Goal: Task Accomplishment & Management: Use online tool/utility

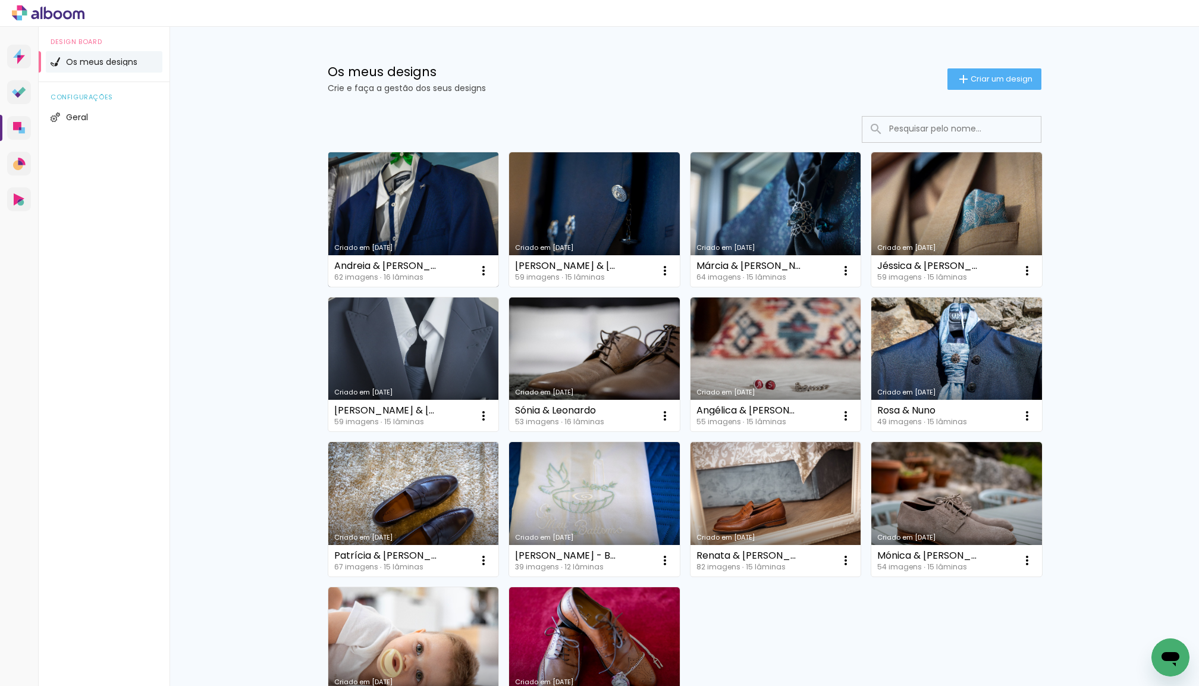
click at [410, 176] on link "Criado em [DATE]" at bounding box center [413, 219] width 171 height 134
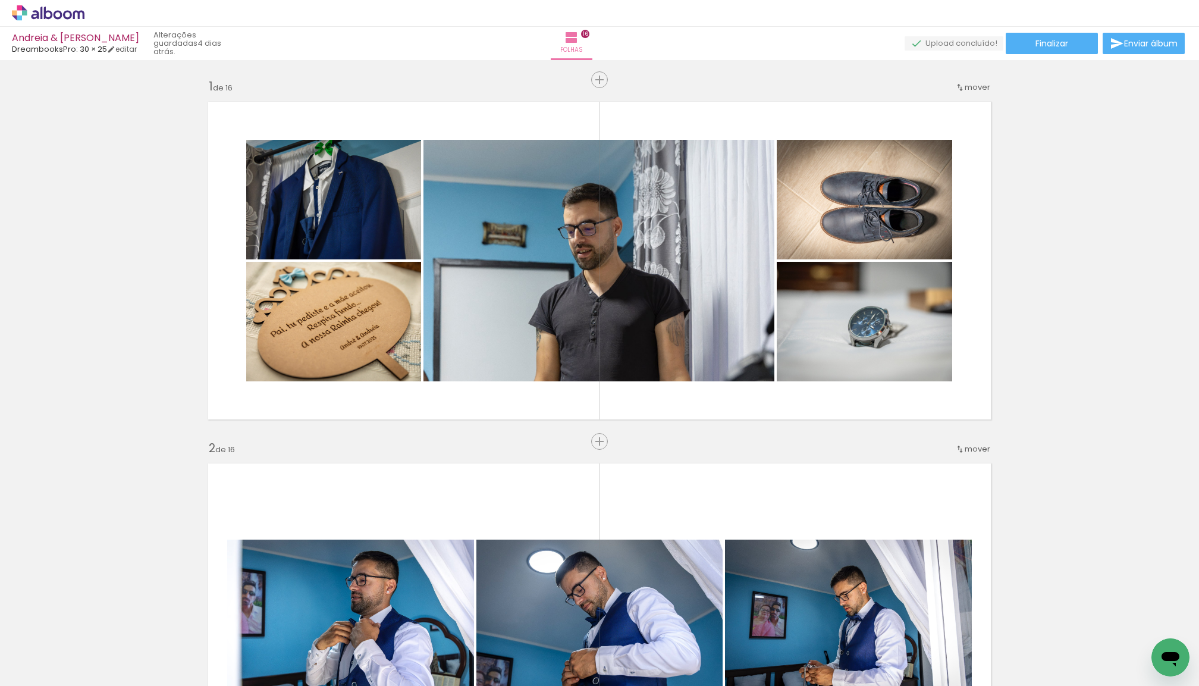
click at [0, 0] on input "Todas as fotos" at bounding box center [0, 0] width 0 height 0
click at [0, 0] on slot "Não utilizadas" at bounding box center [0, 0] width 0 height 0
type input "Não utilizadas"
click at [0, 0] on span "Adicionar Fotos" at bounding box center [0, 0] width 0 height 0
click at [0, 0] on input "file" at bounding box center [0, 0] width 0 height 0
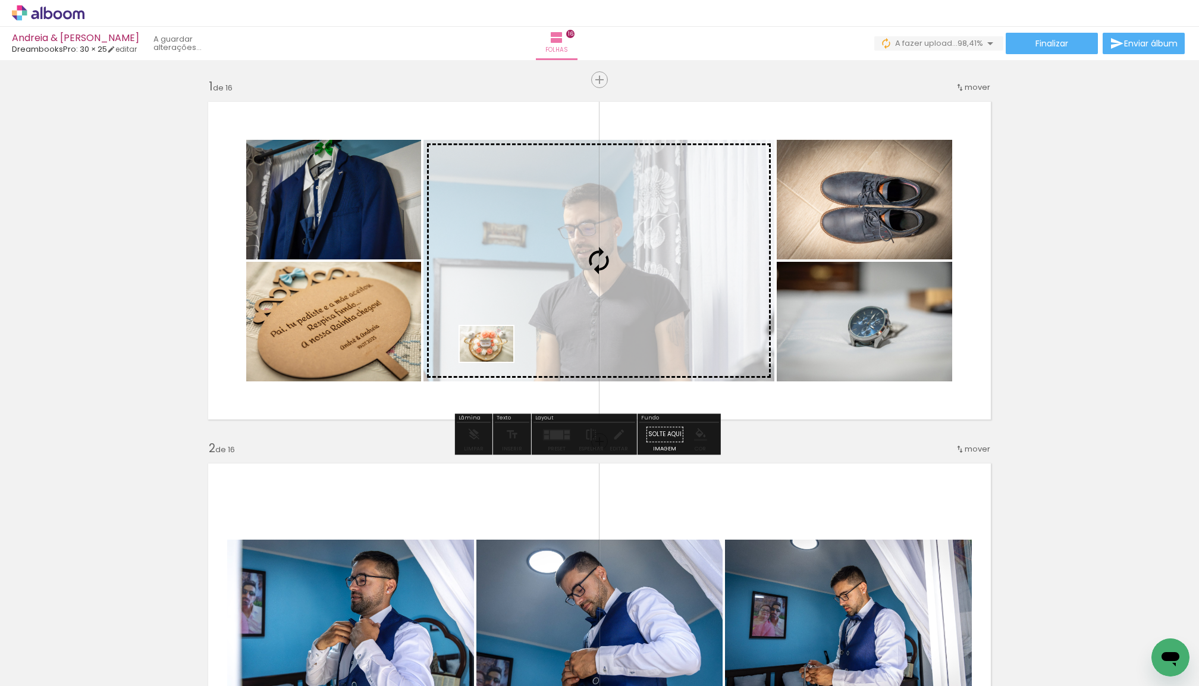
drag, startPoint x: 134, startPoint y: 636, endPoint x: 495, endPoint y: 362, distance: 454.1
click at [495, 362] on quentale-workspace at bounding box center [599, 343] width 1199 height 686
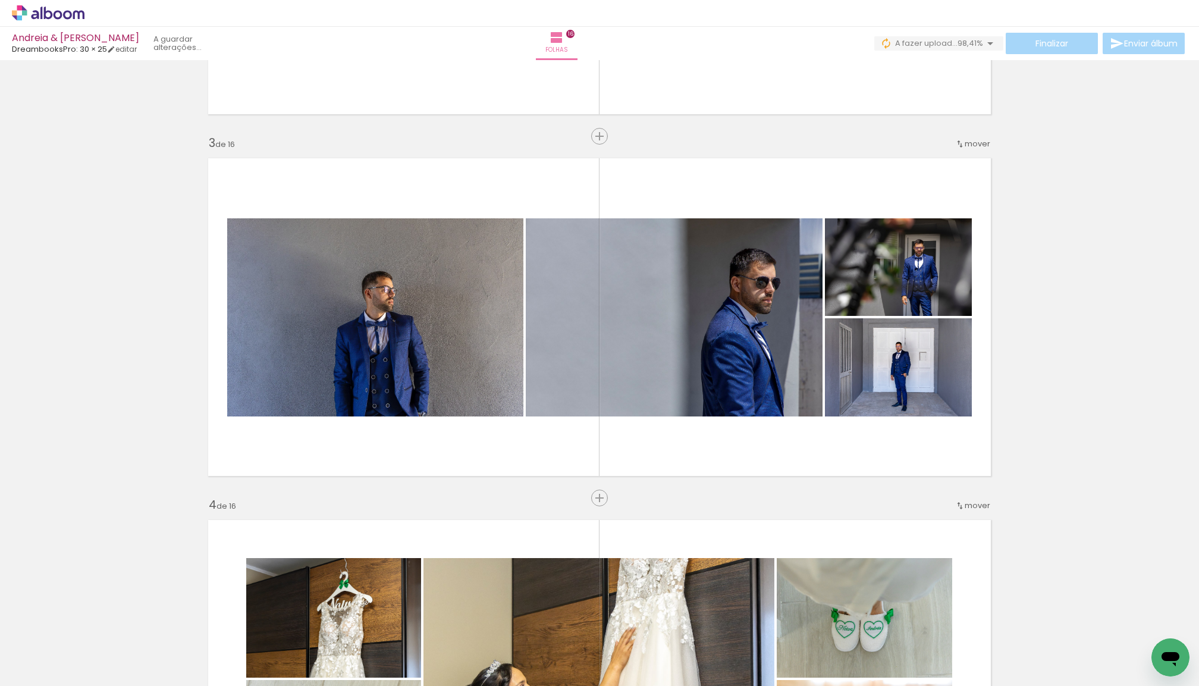
scroll to position [671, 0]
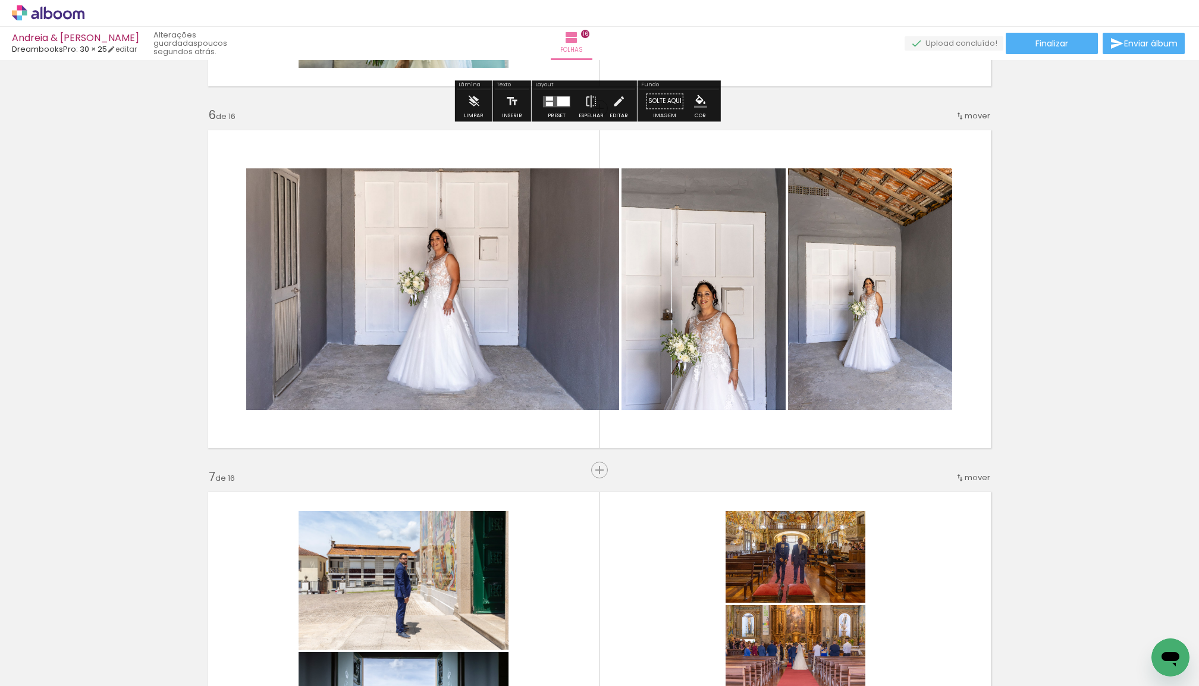
scroll to position [1821, 0]
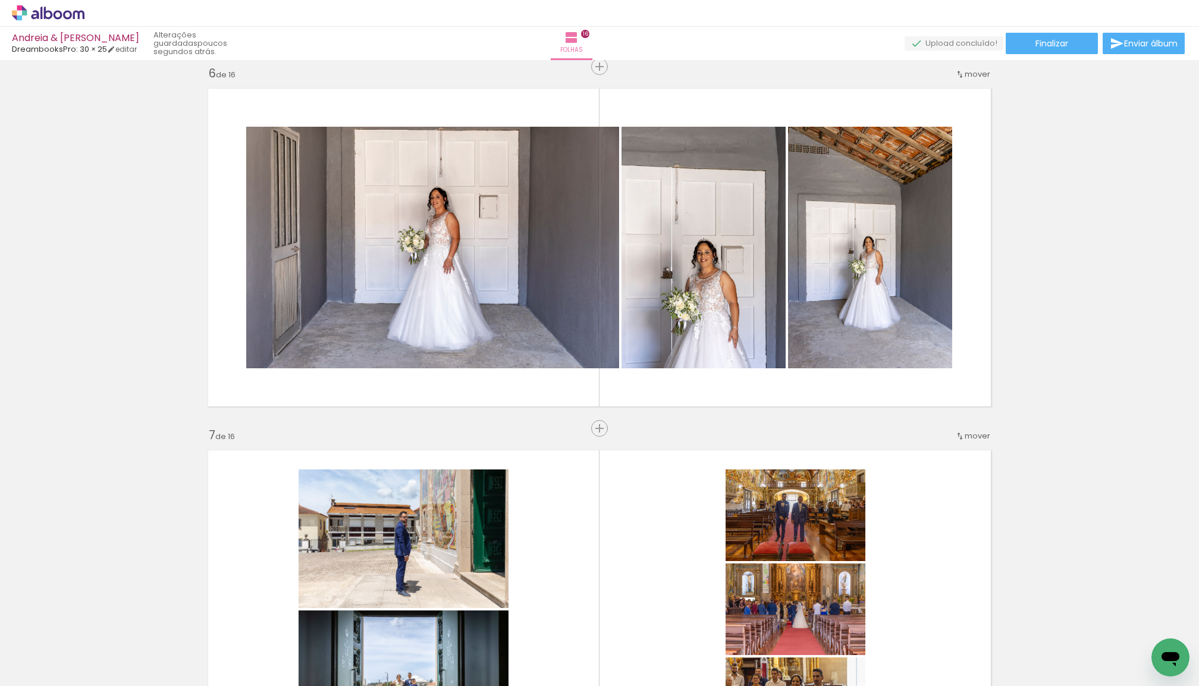
click at [65, 667] on paper-button "Adicionar Fotos" at bounding box center [37, 669] width 58 height 19
click at [0, 0] on input "file" at bounding box center [0, 0] width 0 height 0
click at [96, 621] on iron-icon at bounding box center [93, 621] width 12 height 12
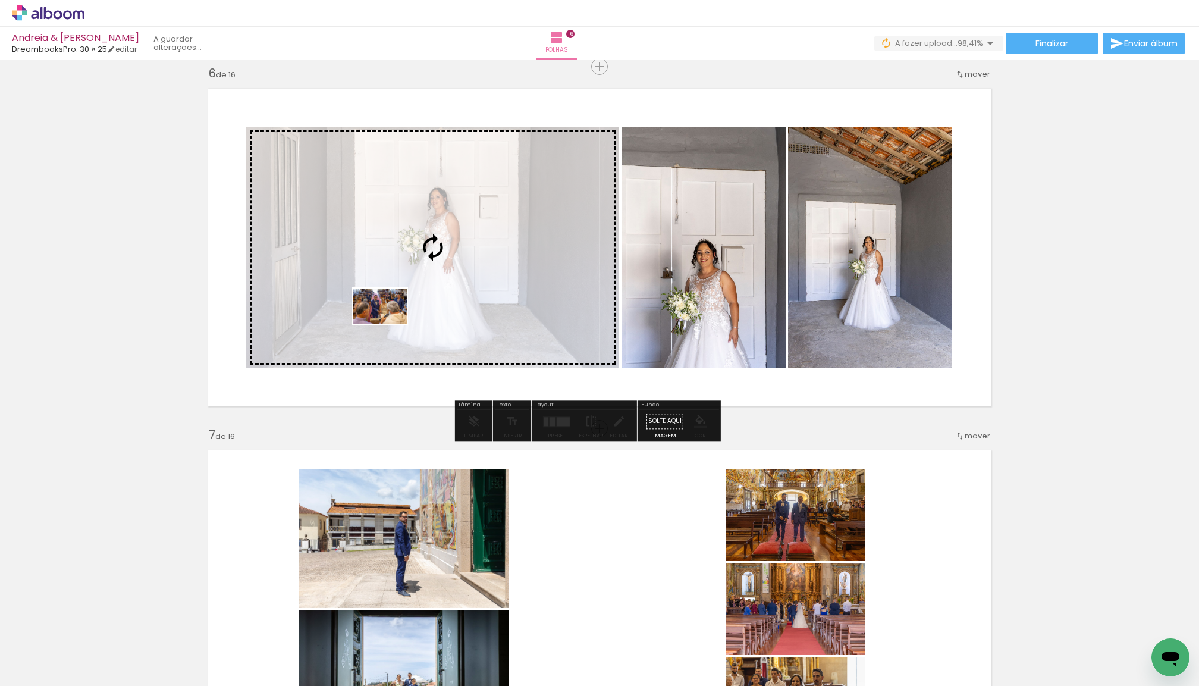
drag, startPoint x: 120, startPoint y: 650, endPoint x: 389, endPoint y: 324, distance: 422.4
click at [389, 324] on quentale-workspace at bounding box center [599, 343] width 1199 height 686
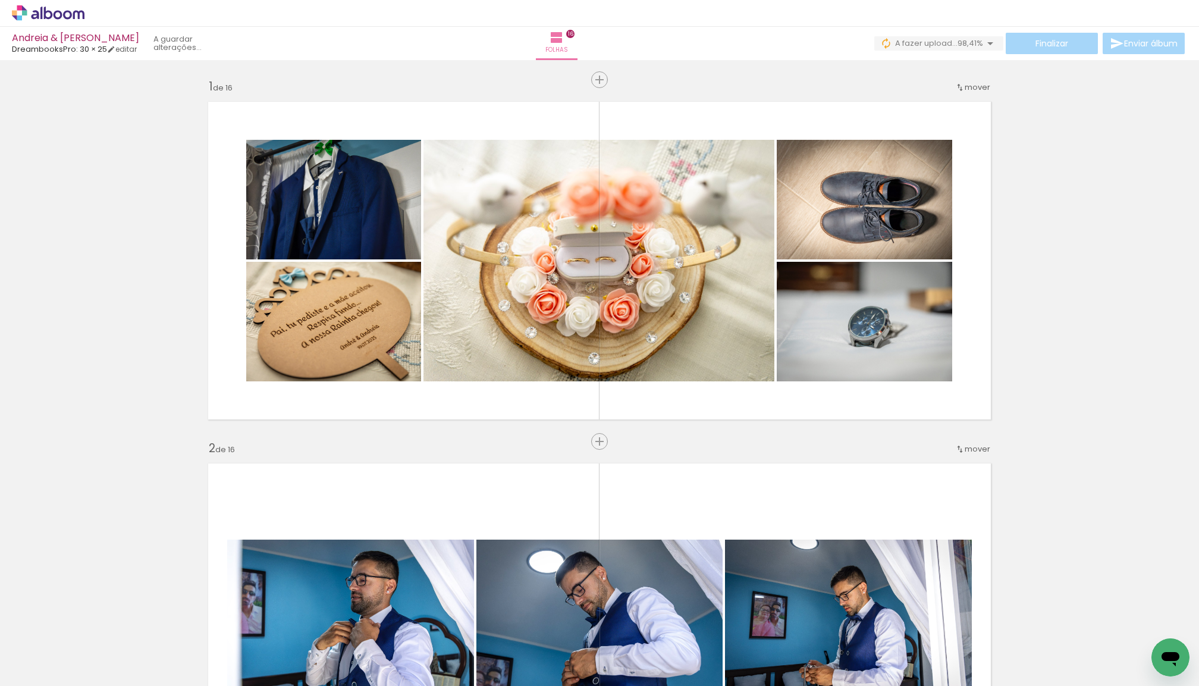
scroll to position [1821, 0]
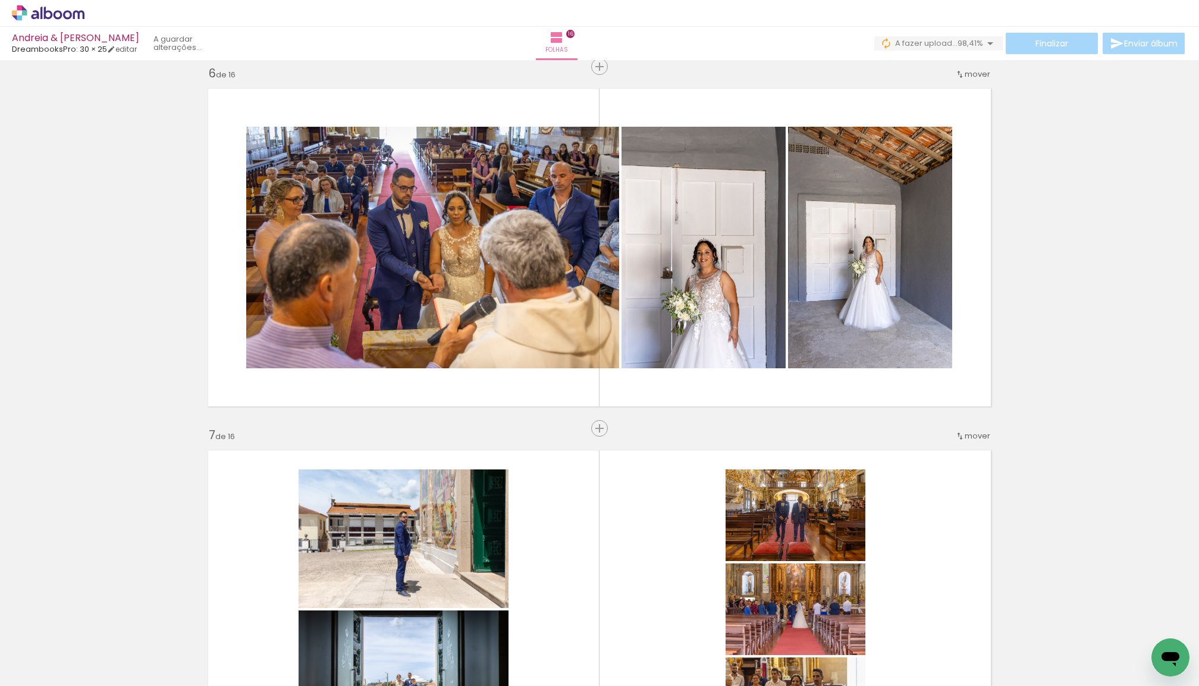
click at [22, 671] on iron-icon at bounding box center [17, 669] width 14 height 14
click at [0, 0] on input "file" at bounding box center [0, 0] width 0 height 0
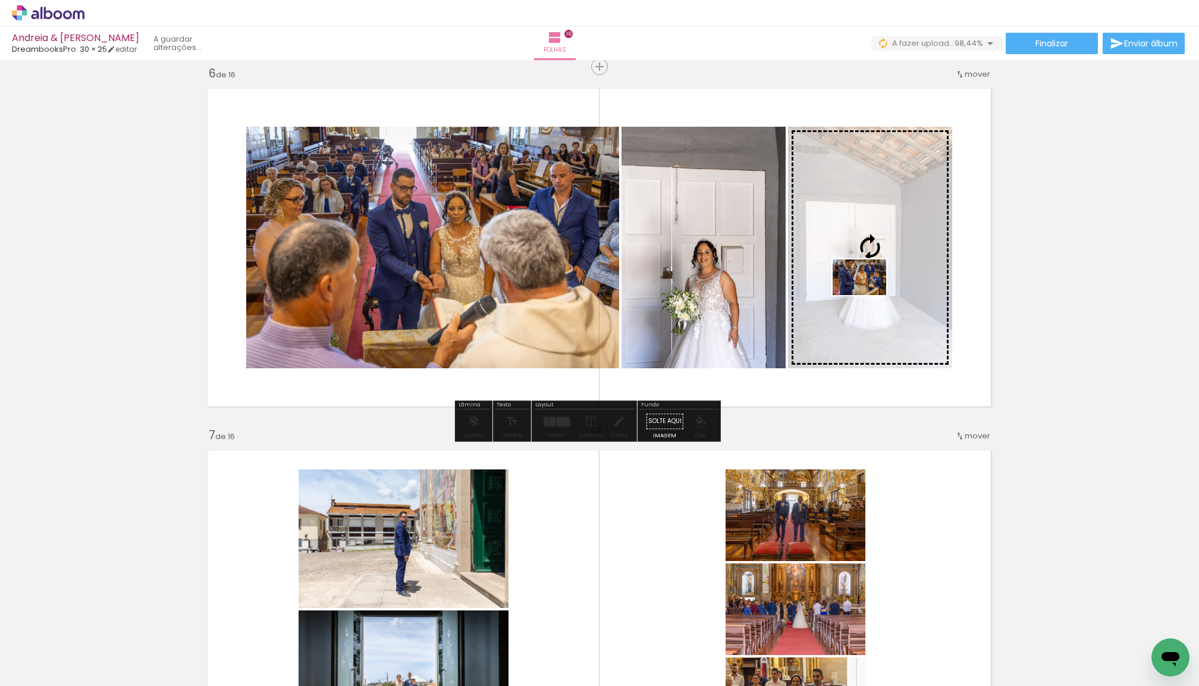
drag, startPoint x: 196, startPoint y: 637, endPoint x: 868, endPoint y: 295, distance: 754.2
click at [868, 295] on quentale-workspace at bounding box center [599, 343] width 1199 height 686
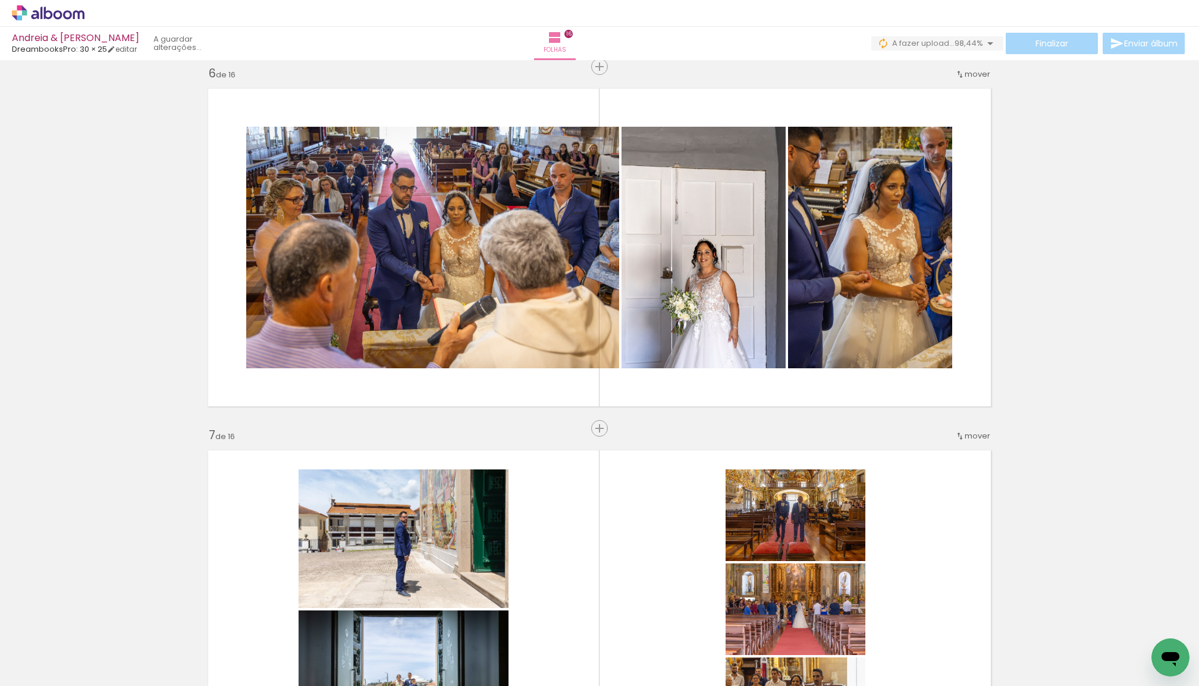
click at [60, 676] on span "Adicionar Fotos" at bounding box center [42, 679] width 36 height 13
click at [0, 0] on input "file" at bounding box center [0, 0] width 0 height 0
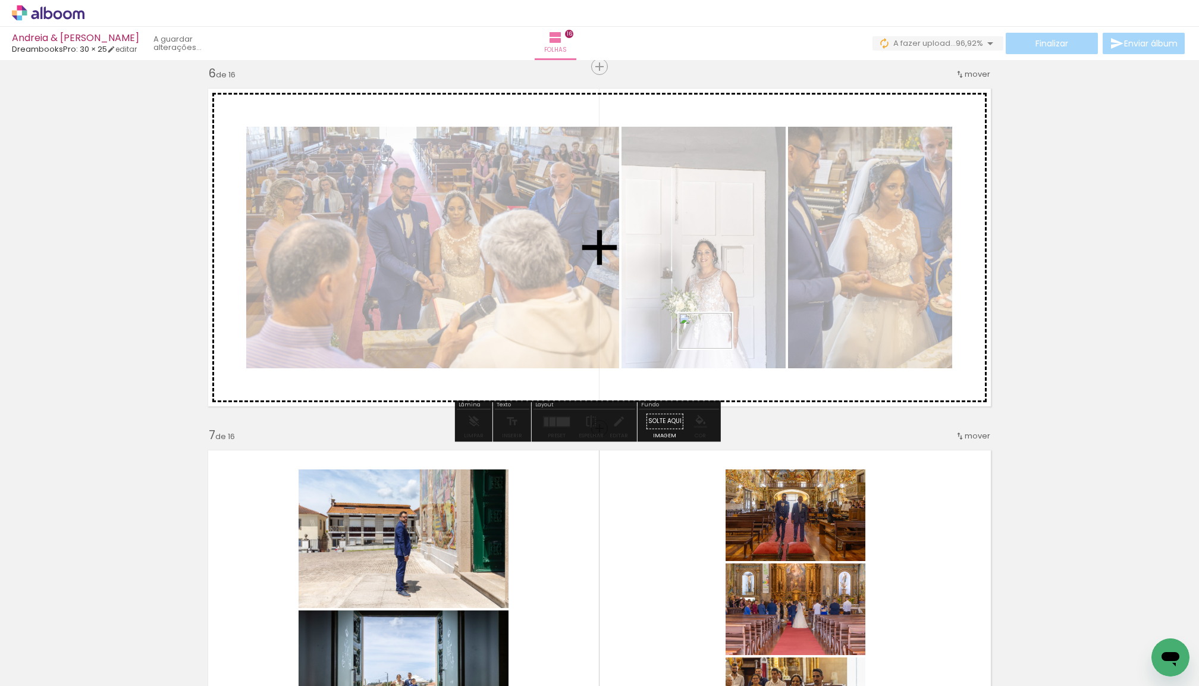
drag, startPoint x: 255, startPoint y: 646, endPoint x: 714, endPoint y: 348, distance: 547.4
click at [714, 348] on quentale-workspace at bounding box center [599, 343] width 1199 height 686
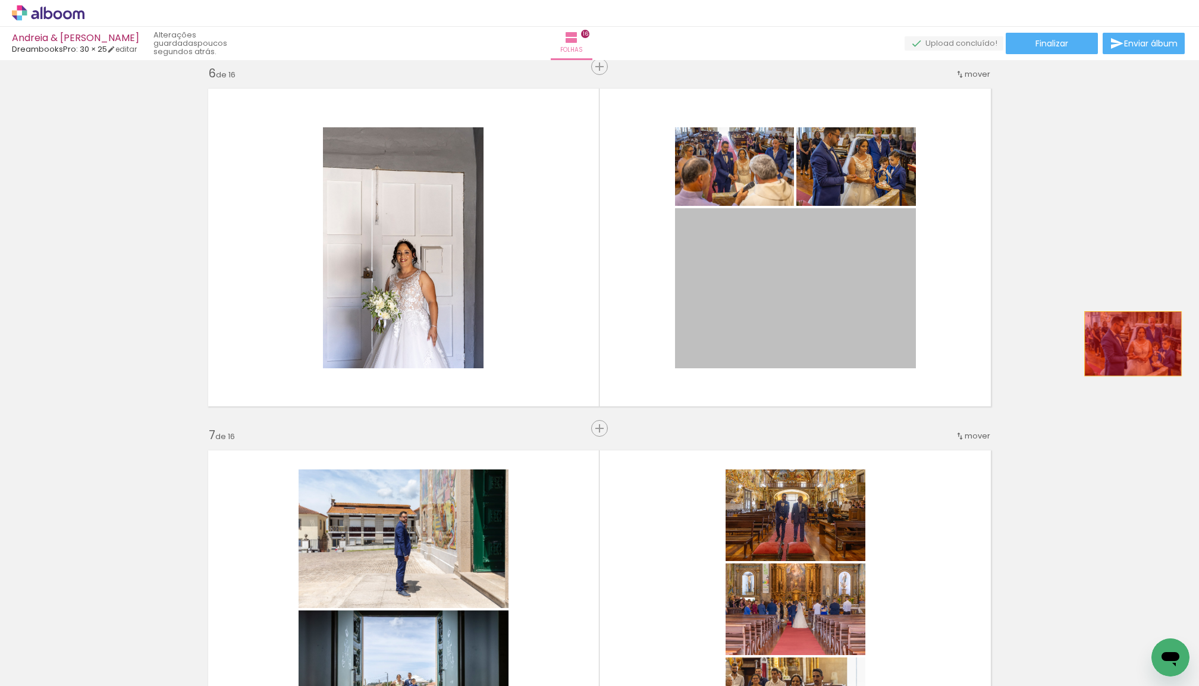
drag, startPoint x: 735, startPoint y: 318, endPoint x: 1133, endPoint y: 343, distance: 398.6
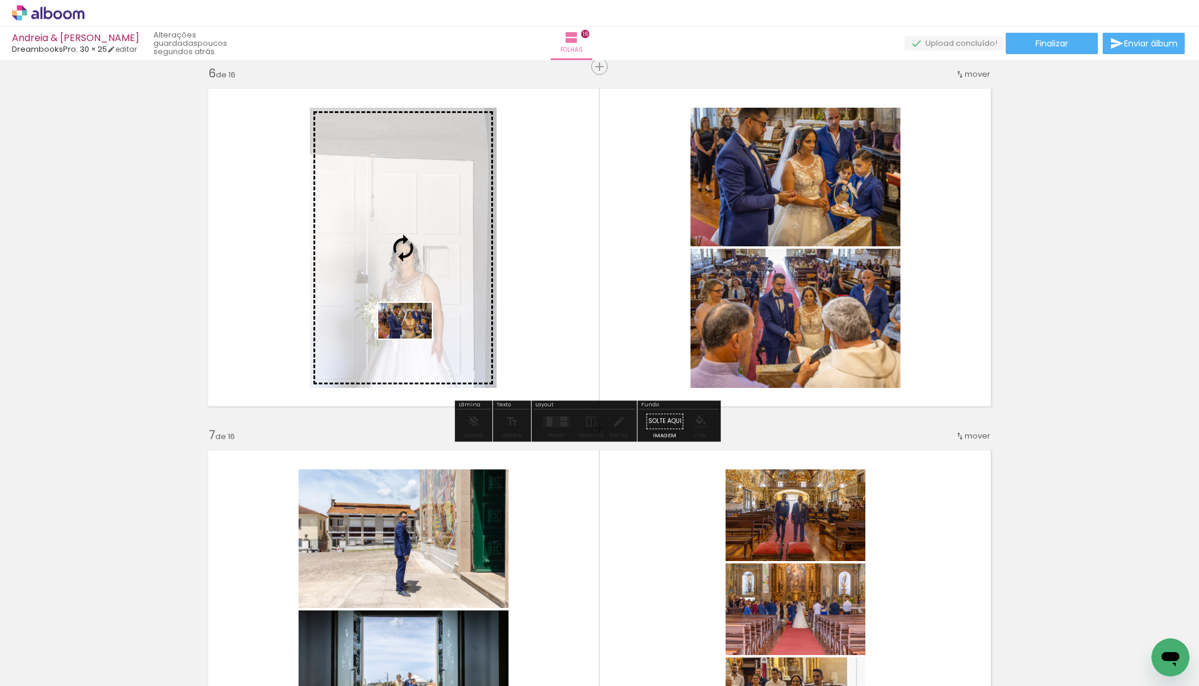
drag, startPoint x: 269, startPoint y: 645, endPoint x: 414, endPoint y: 338, distance: 339.4
click at [414, 338] on quentale-workspace at bounding box center [599, 343] width 1199 height 686
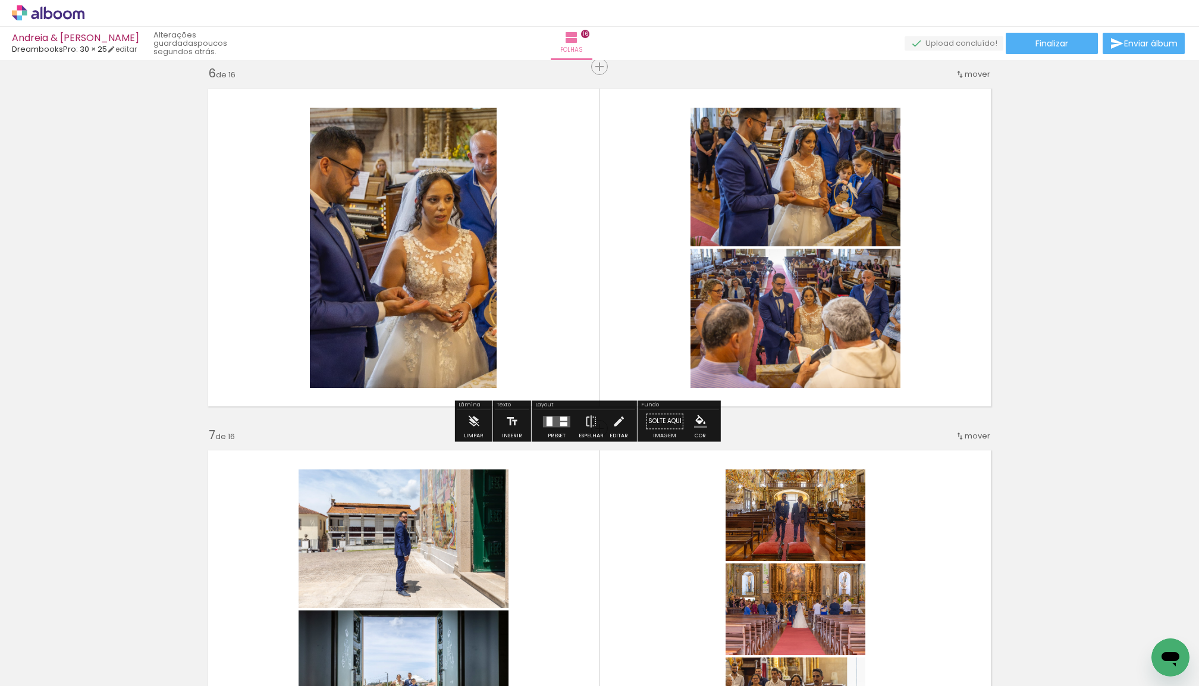
click at [565, 420] on quentale-layouter at bounding box center [556, 421] width 27 height 11
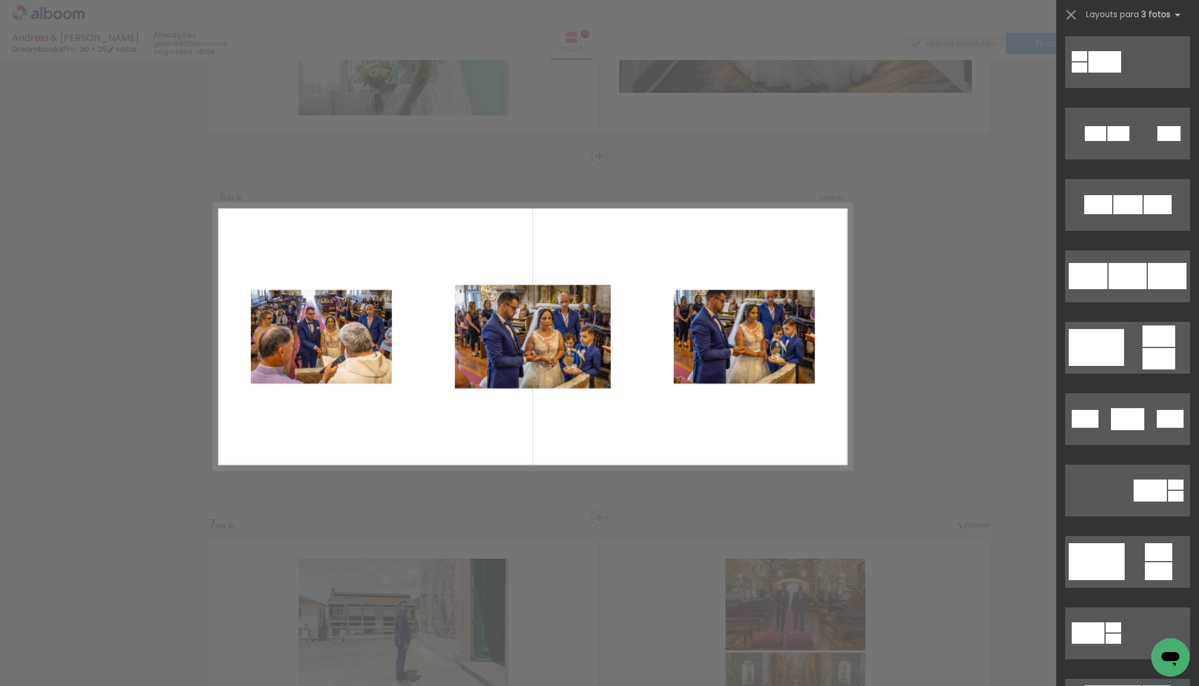
scroll to position [0, 0]
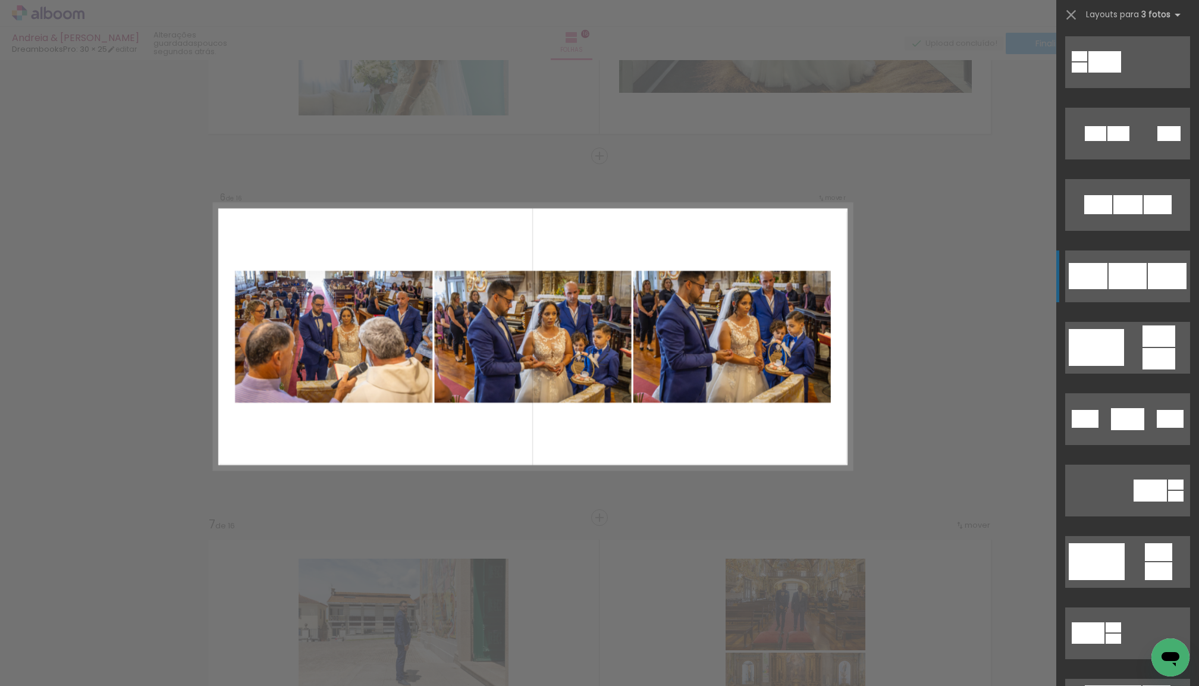
click at [1133, 274] on div at bounding box center [1127, 276] width 38 height 26
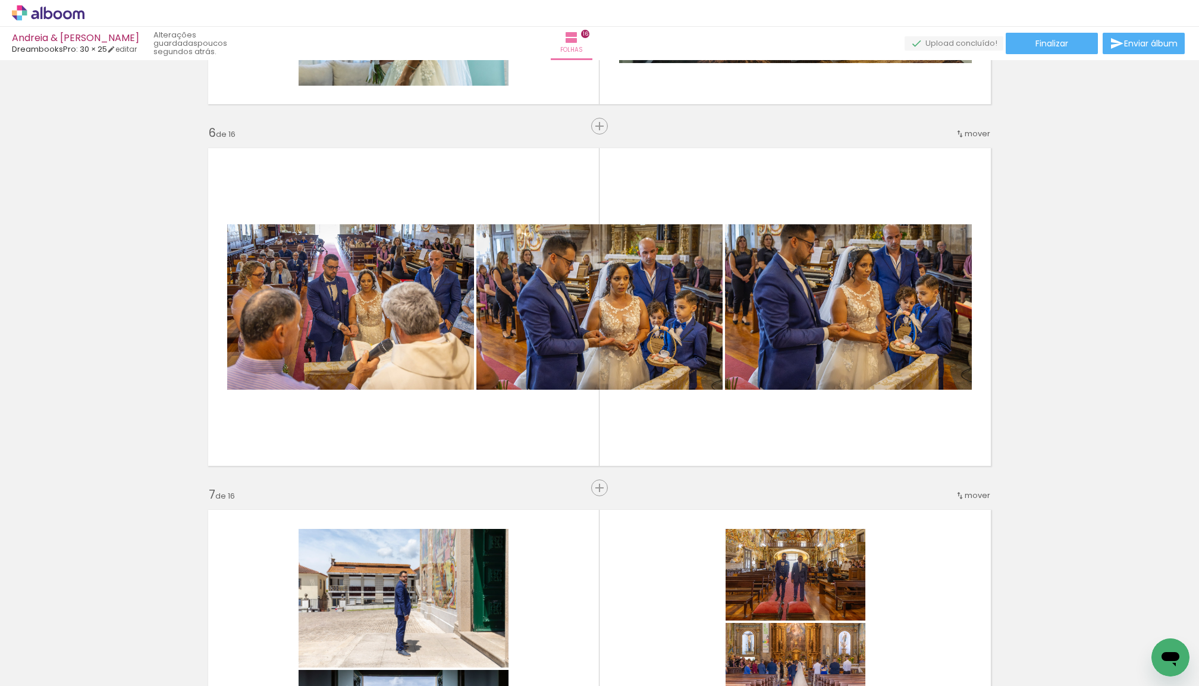
scroll to position [1760, 0]
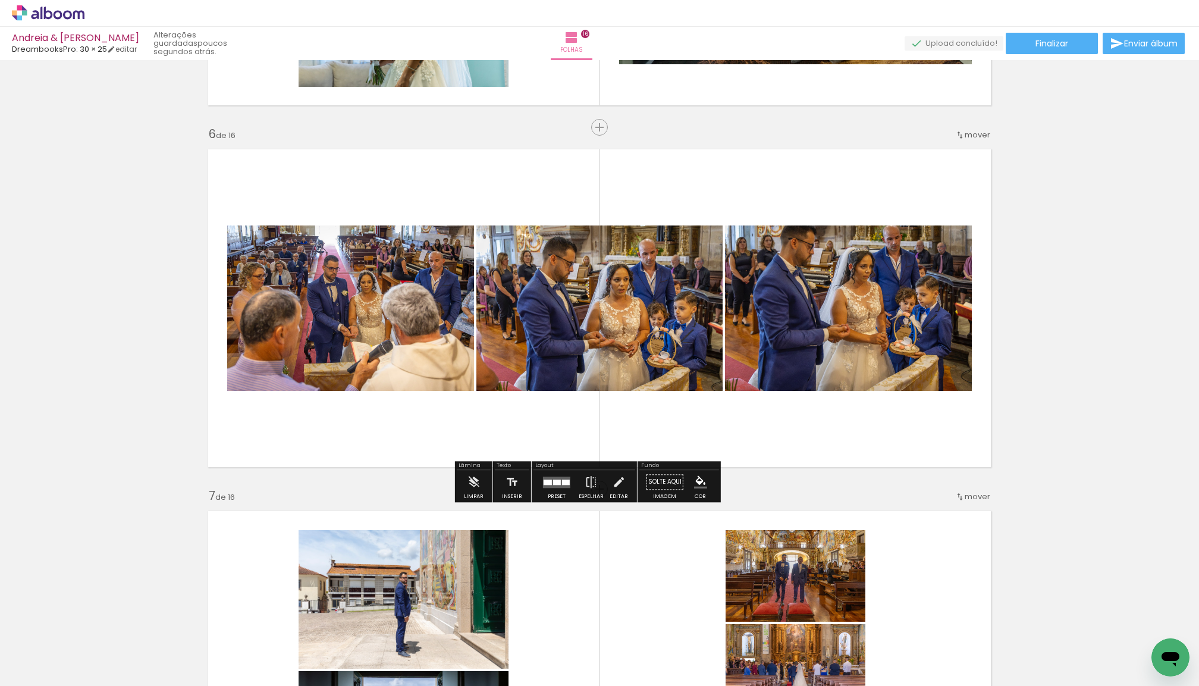
click at [972, 131] on span "mover" at bounding box center [978, 134] width 26 height 11
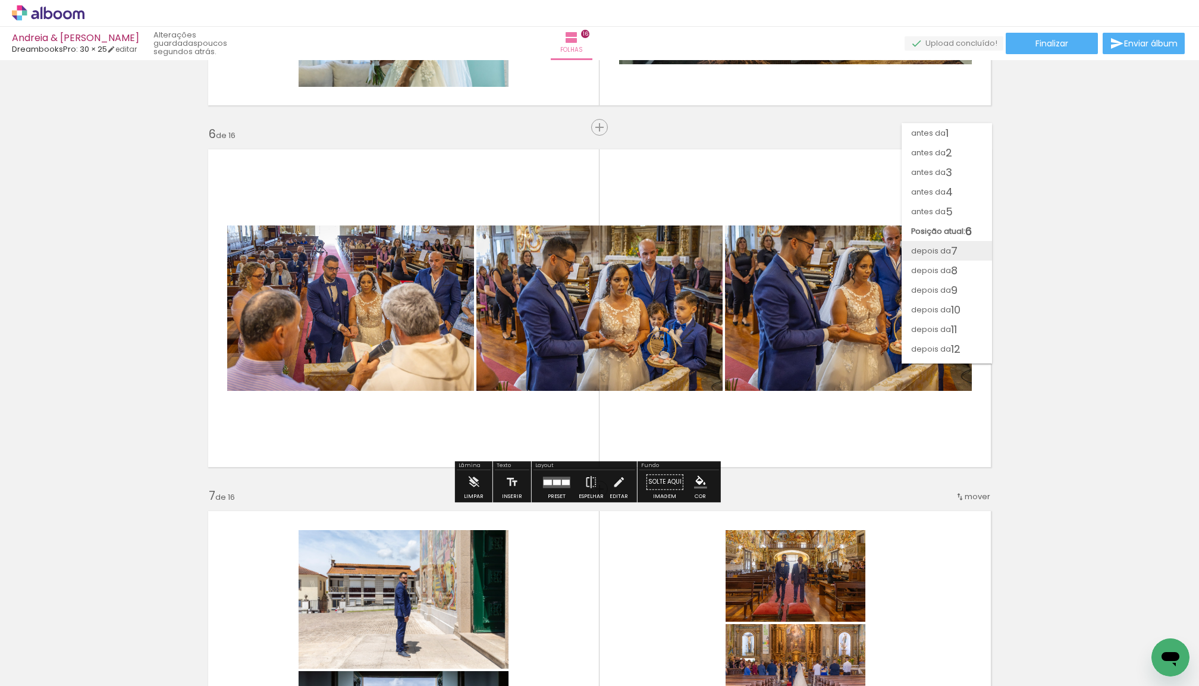
click at [945, 243] on span "depois da" at bounding box center [931, 251] width 40 height 20
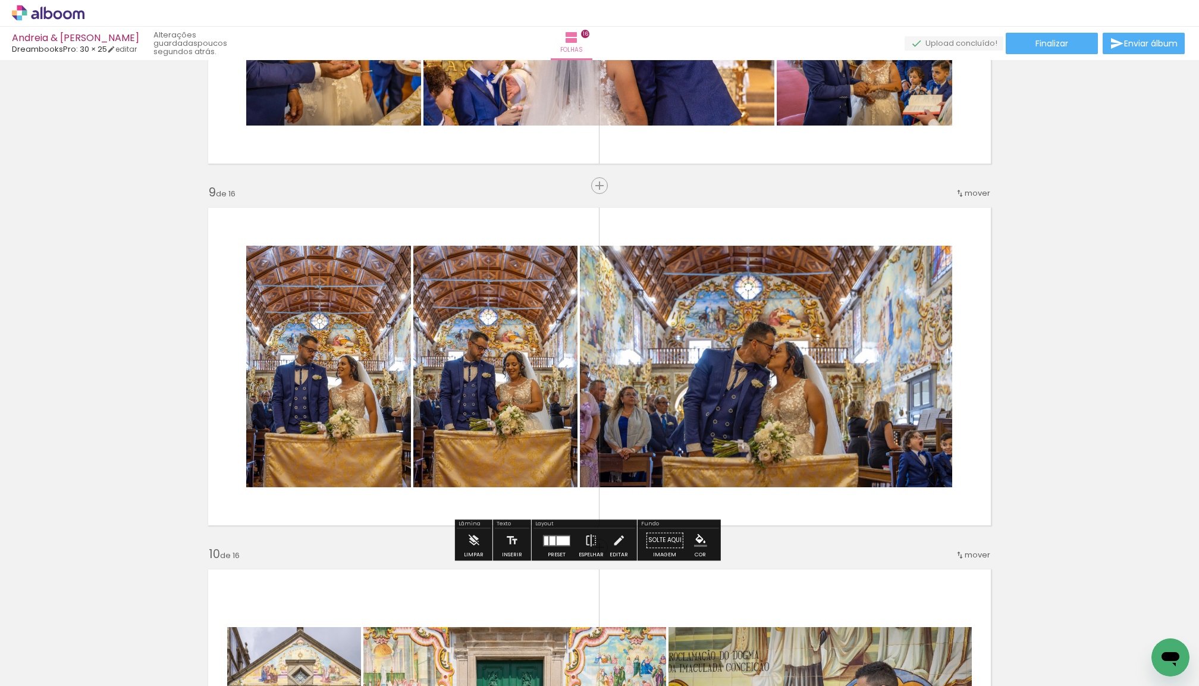
scroll to position [2918, 0]
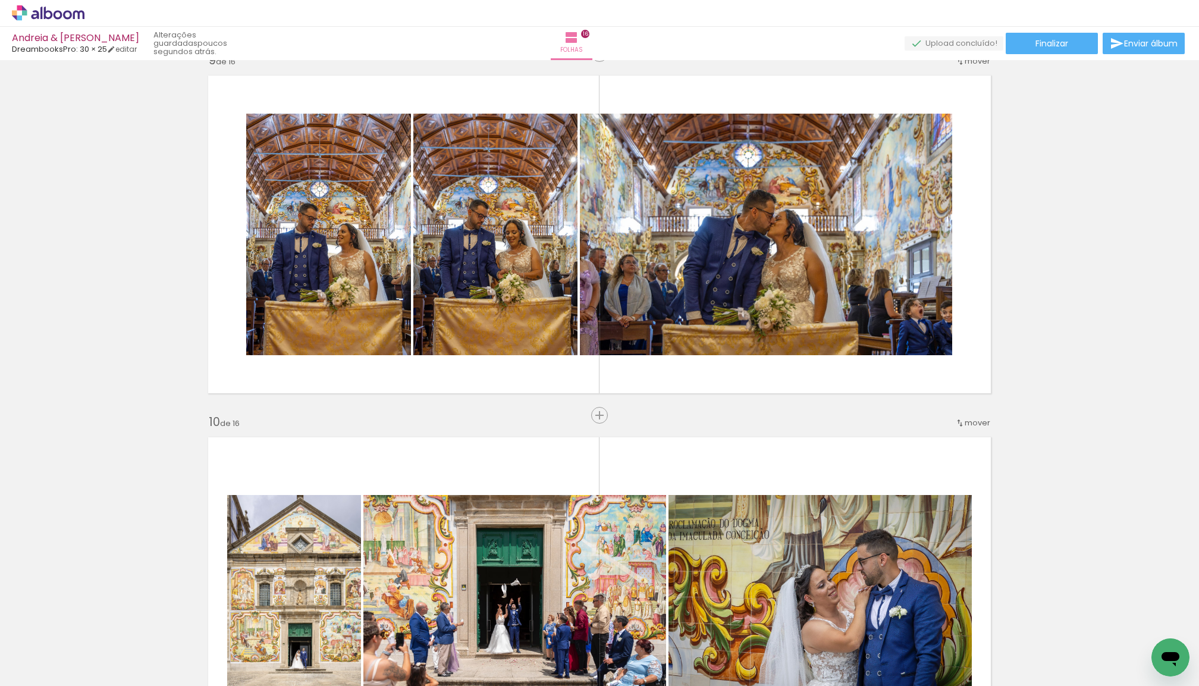
click at [46, 673] on span "Adicionar Fotos" at bounding box center [42, 679] width 36 height 13
click at [0, 0] on input "file" at bounding box center [0, 0] width 0 height 0
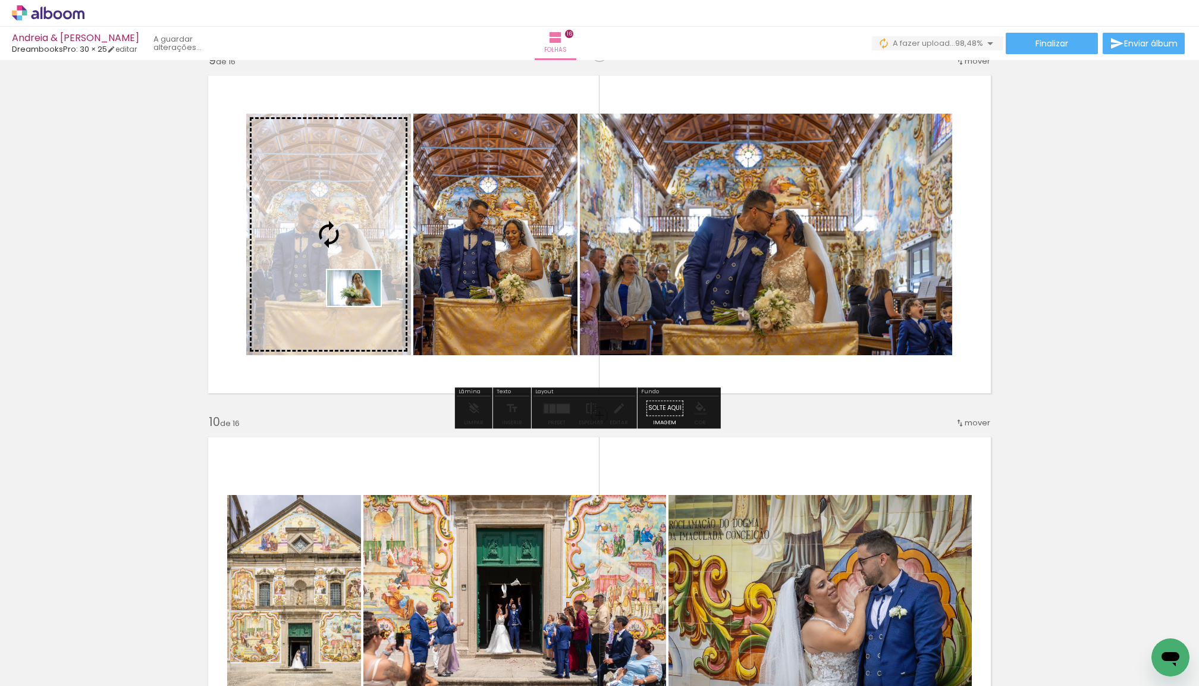
drag, startPoint x: 339, startPoint y: 645, endPoint x: 363, endPoint y: 306, distance: 339.8
click at [363, 306] on quentale-workspace at bounding box center [599, 343] width 1199 height 686
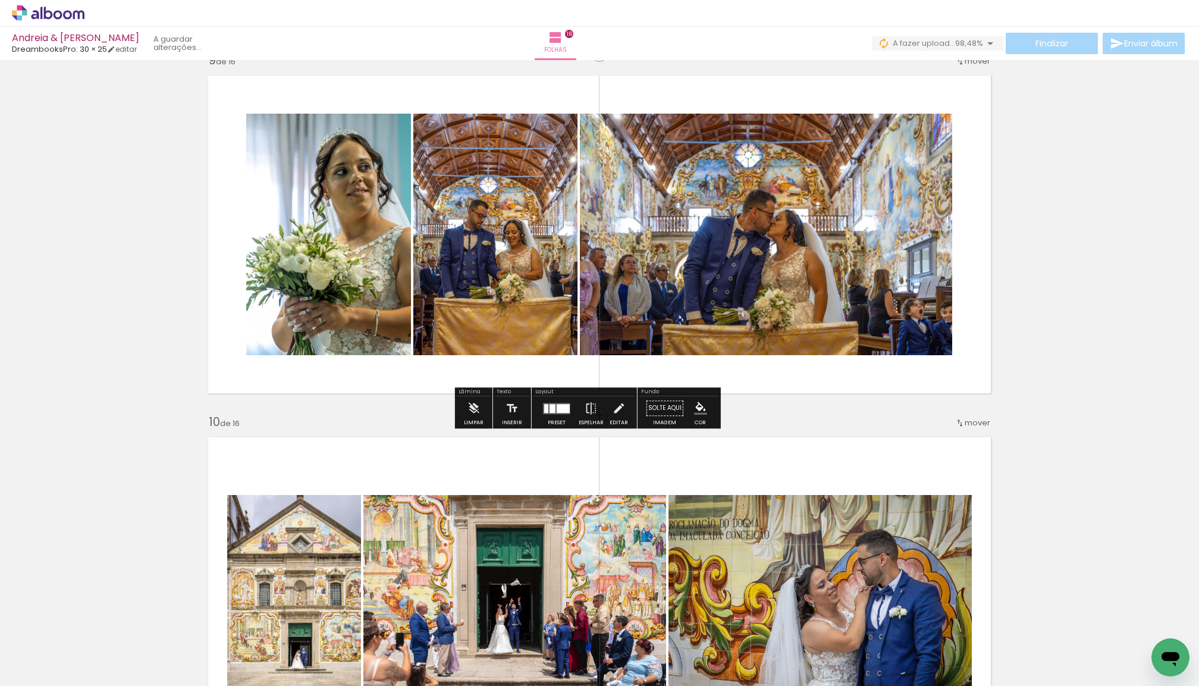
click at [565, 410] on quentale-layouter at bounding box center [556, 408] width 27 height 11
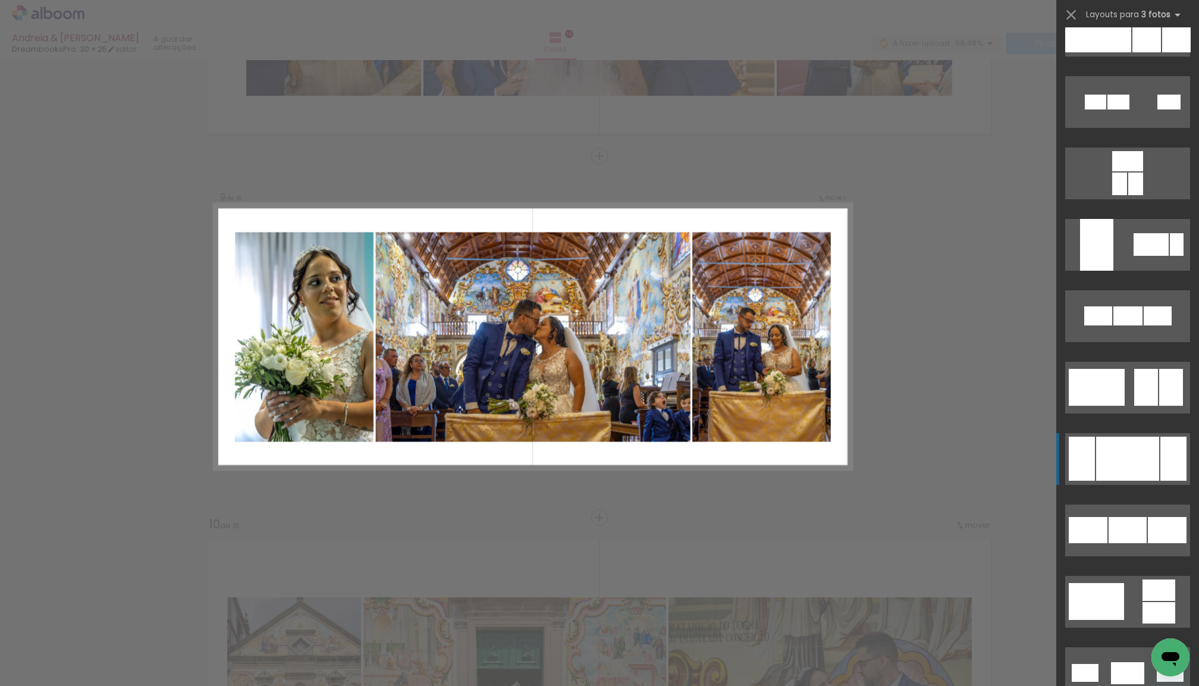
scroll to position [3185, 0]
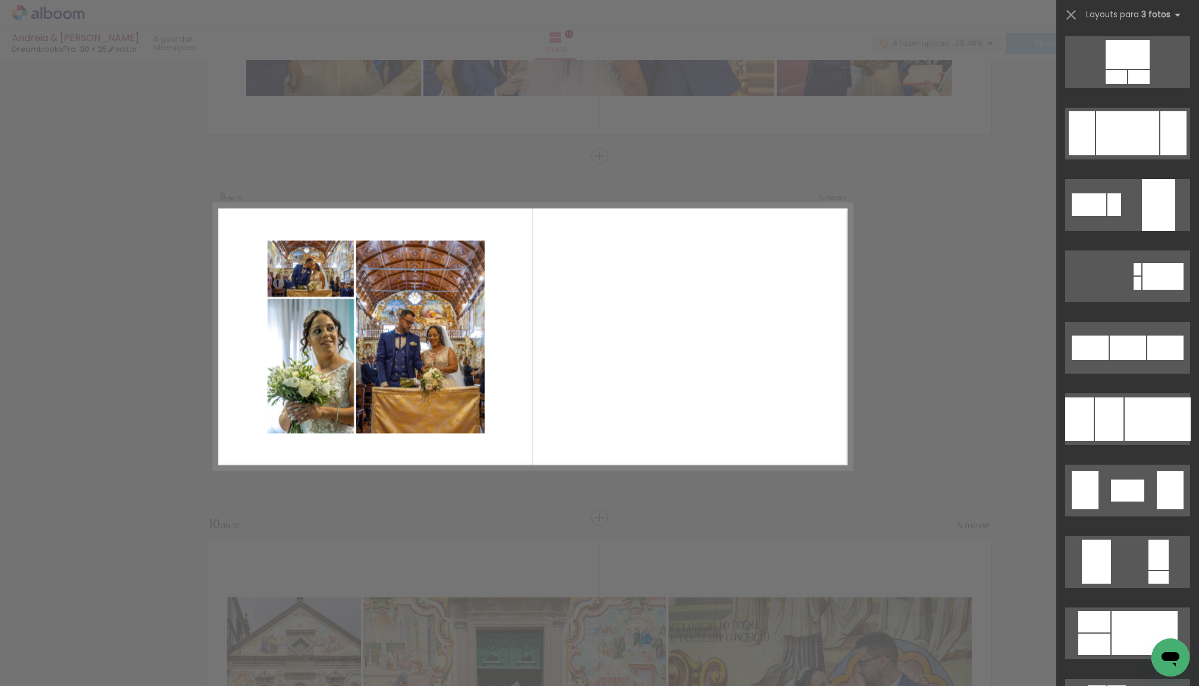
scroll to position [7707, 0]
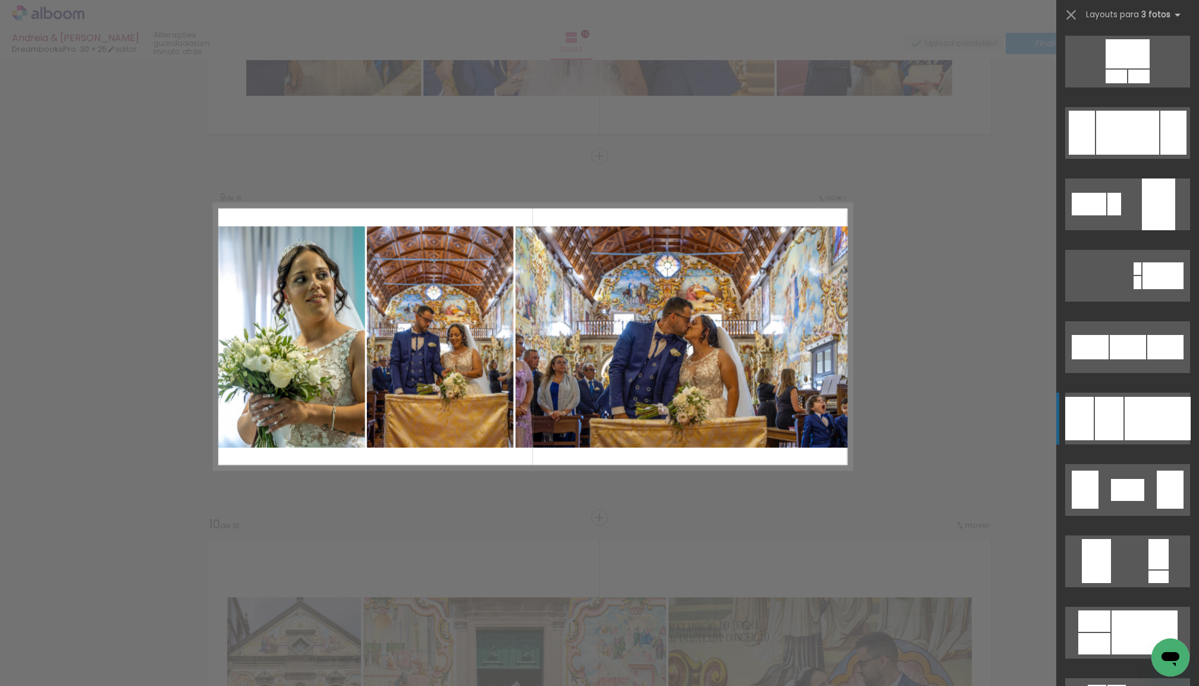
click at [1124, 419] on div at bounding box center [1157, 418] width 66 height 43
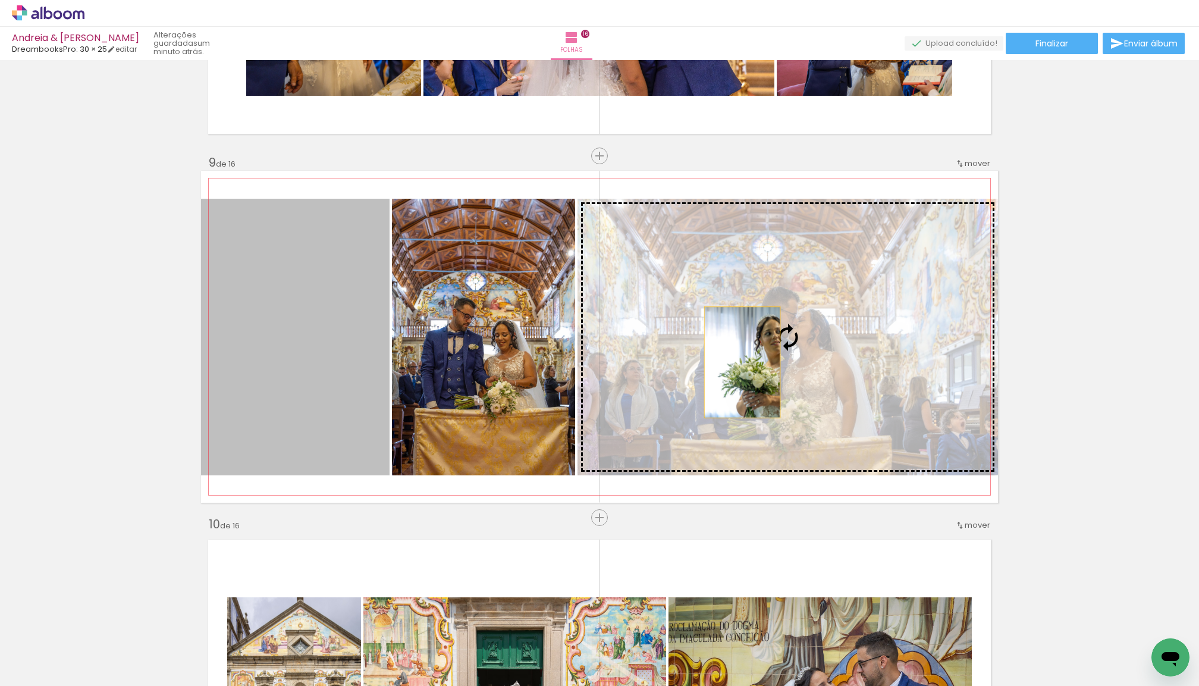
drag, startPoint x: 343, startPoint y: 331, endPoint x: 742, endPoint y: 362, distance: 400.2
click at [0, 0] on slot at bounding box center [0, 0] width 0 height 0
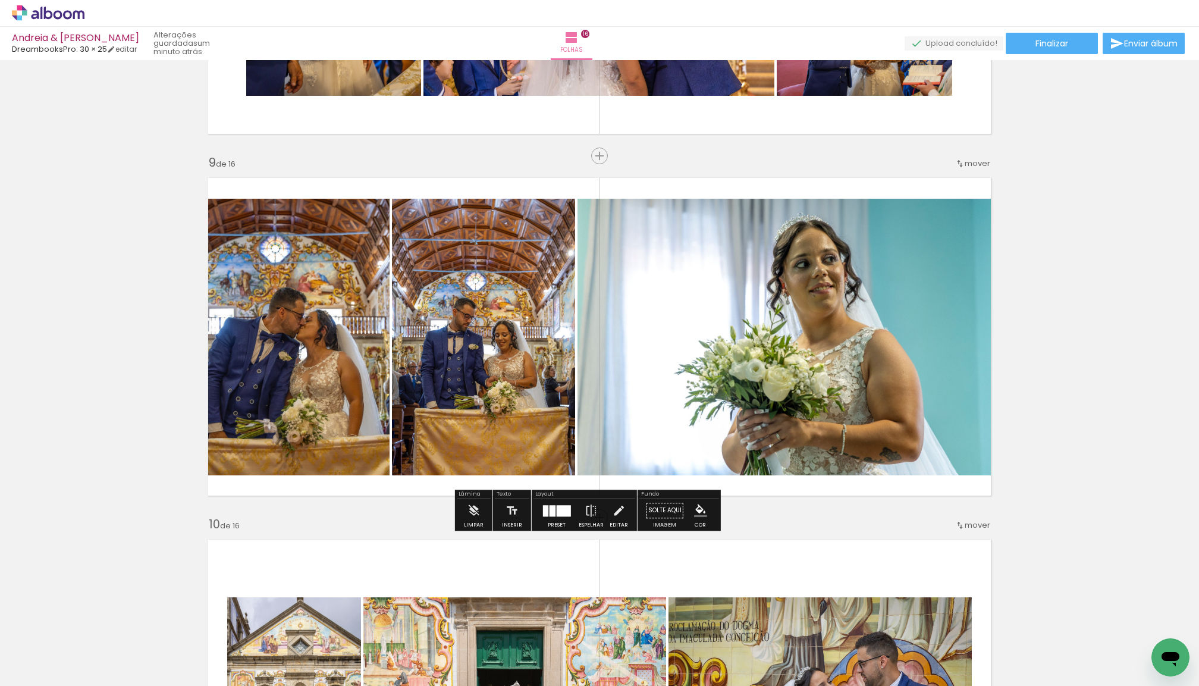
scroll to position [0, 0]
click at [548, 515] on div at bounding box center [545, 510] width 5 height 11
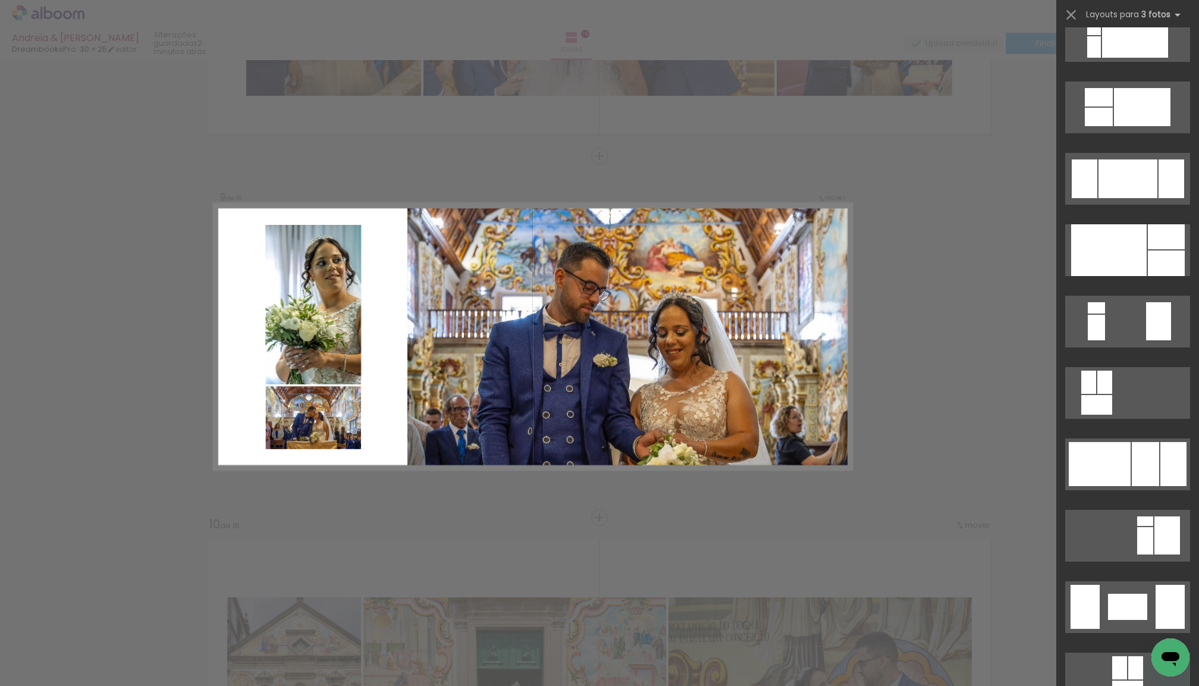
scroll to position [5447, 0]
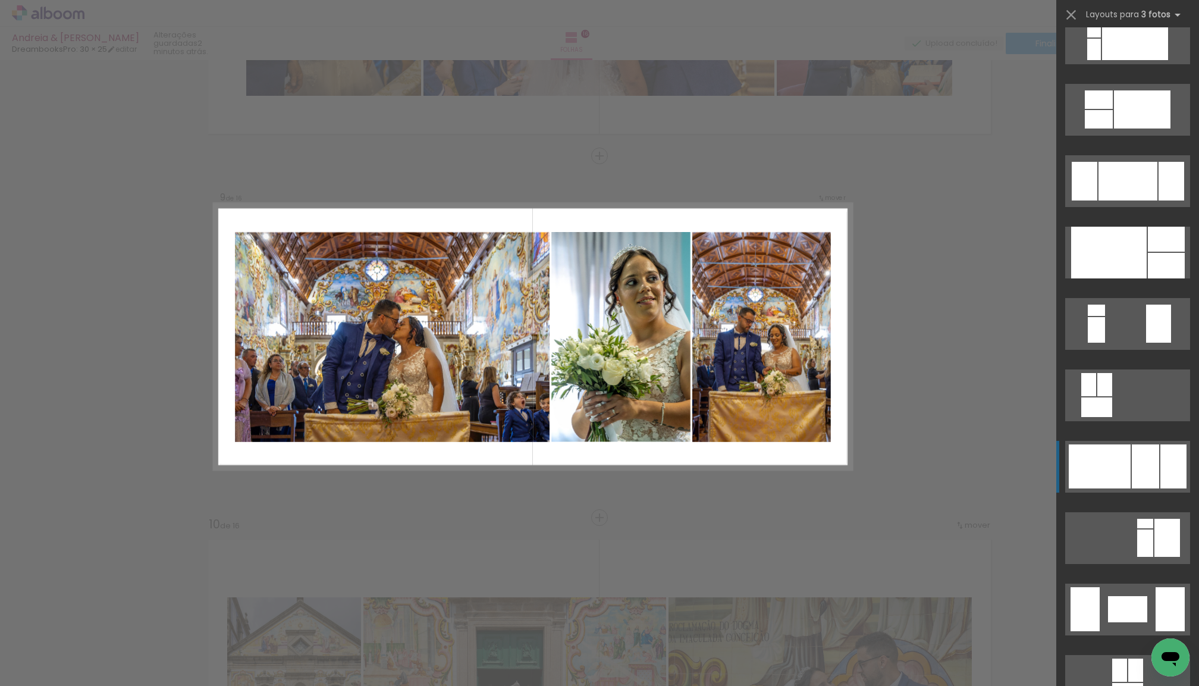
click at [1123, 470] on div at bounding box center [1100, 466] width 62 height 44
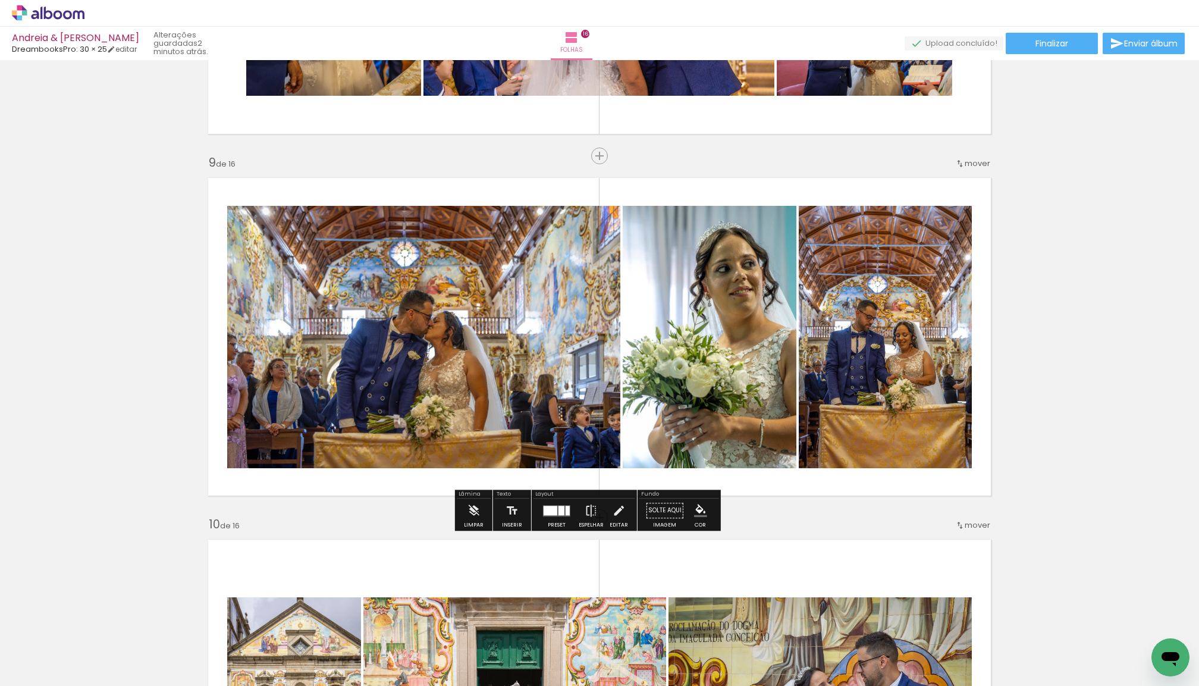
scroll to position [0, 0]
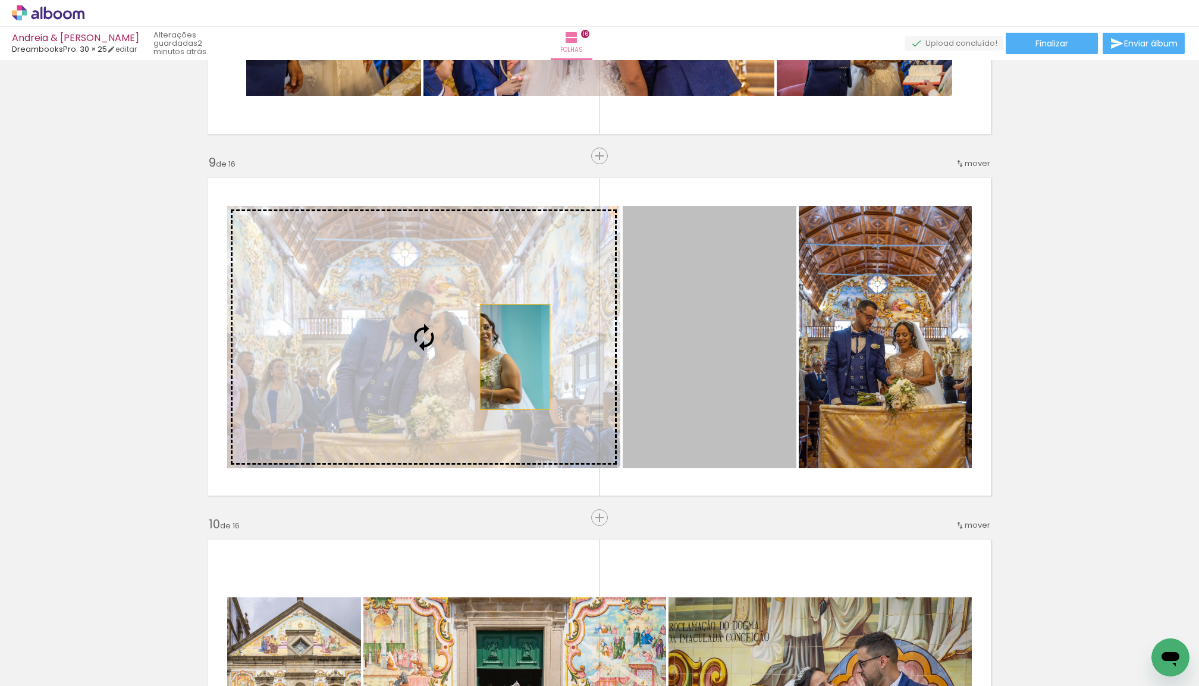
drag, startPoint x: 730, startPoint y: 372, endPoint x: 514, endPoint y: 356, distance: 216.5
click at [0, 0] on slot at bounding box center [0, 0] width 0 height 0
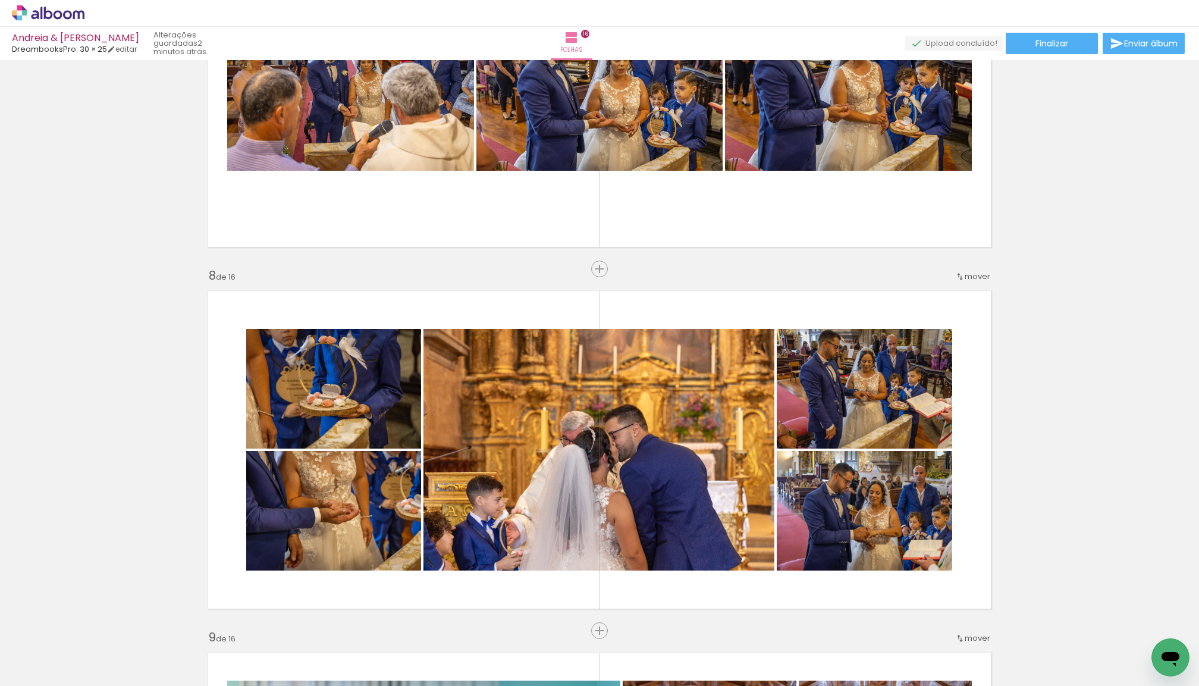
scroll to position [2339, 0]
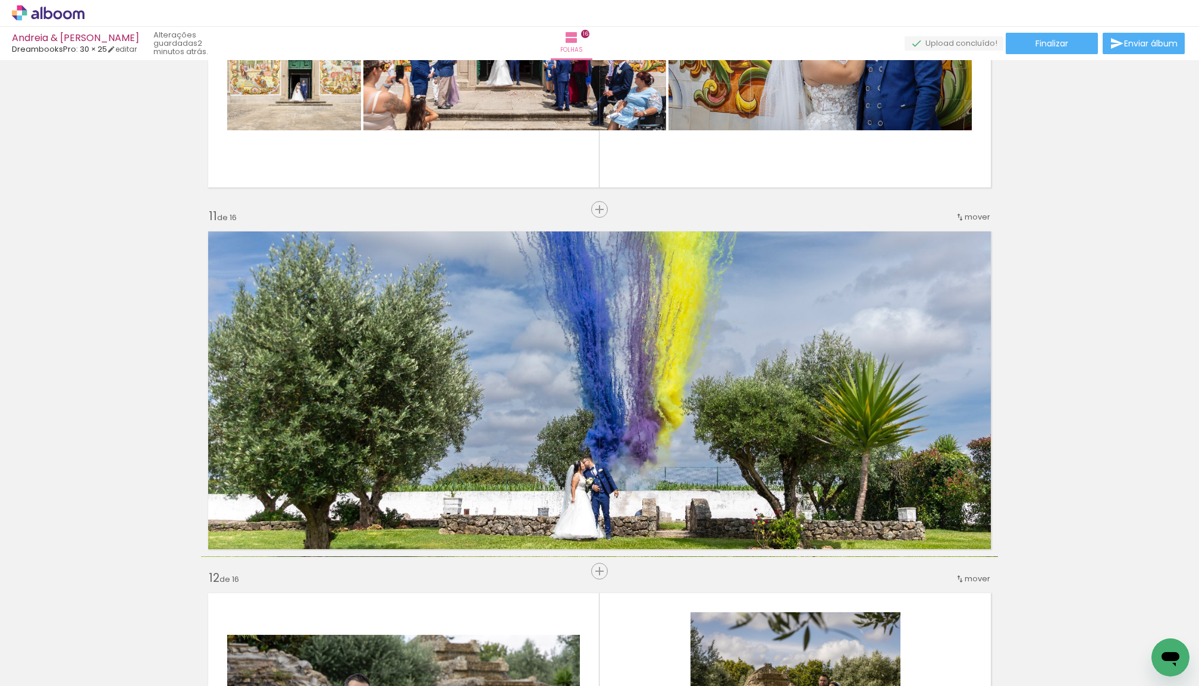
scroll to position [3256, 0]
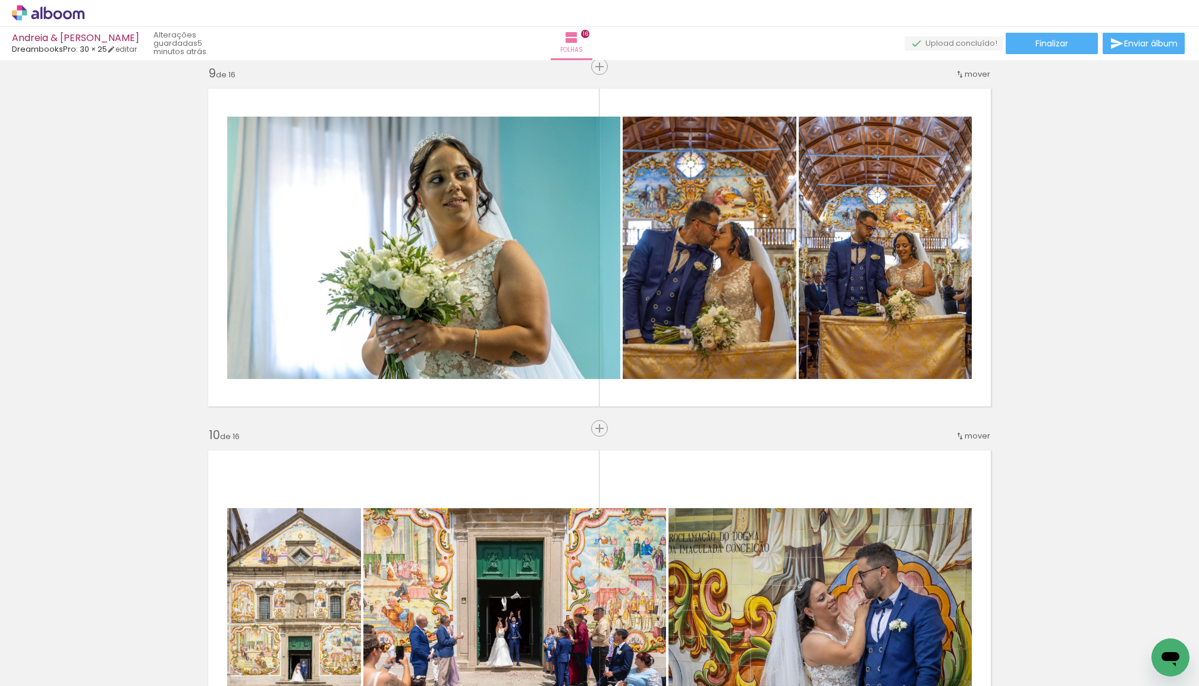
scroll to position [2974, 0]
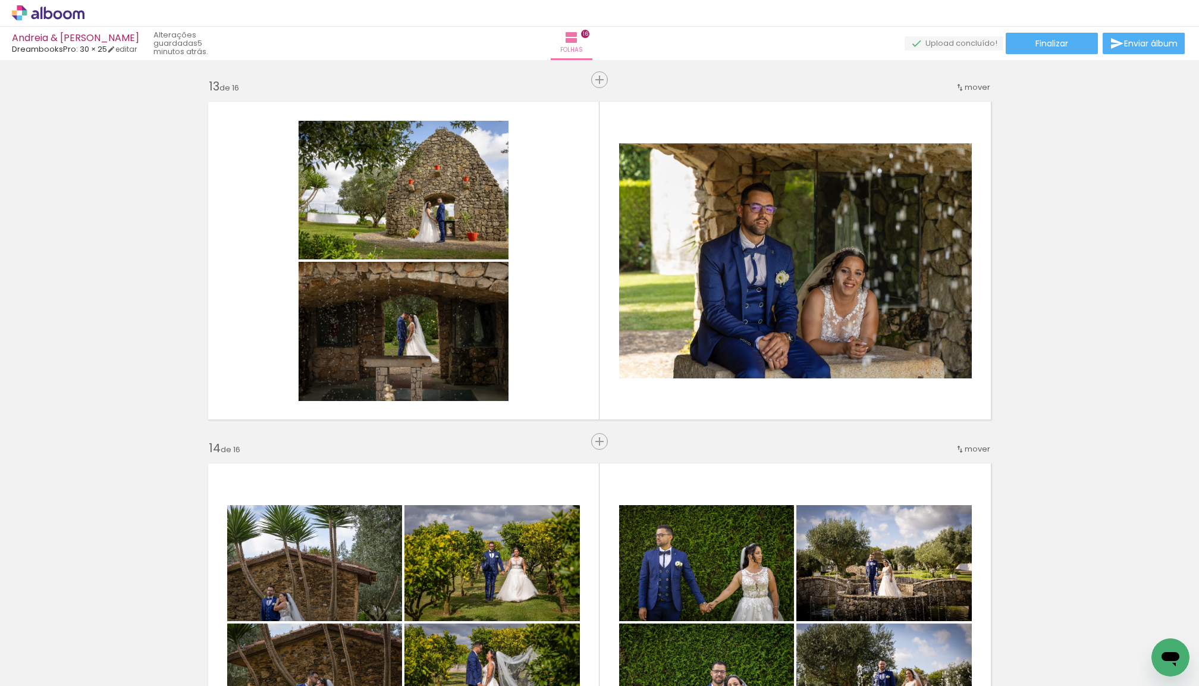
scroll to position [4336, 0]
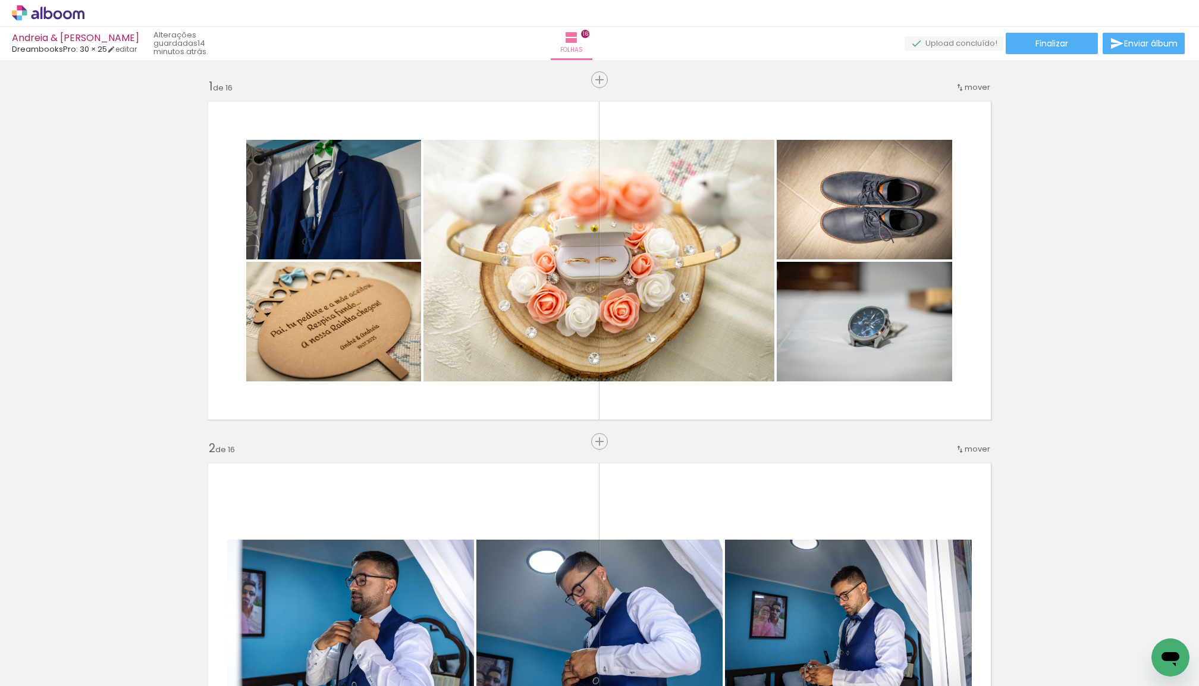
scroll to position [5447, 0]
click at [58, 676] on span "Adicionar Fotos" at bounding box center [42, 679] width 36 height 13
click at [0, 0] on input "file" at bounding box center [0, 0] width 0 height 0
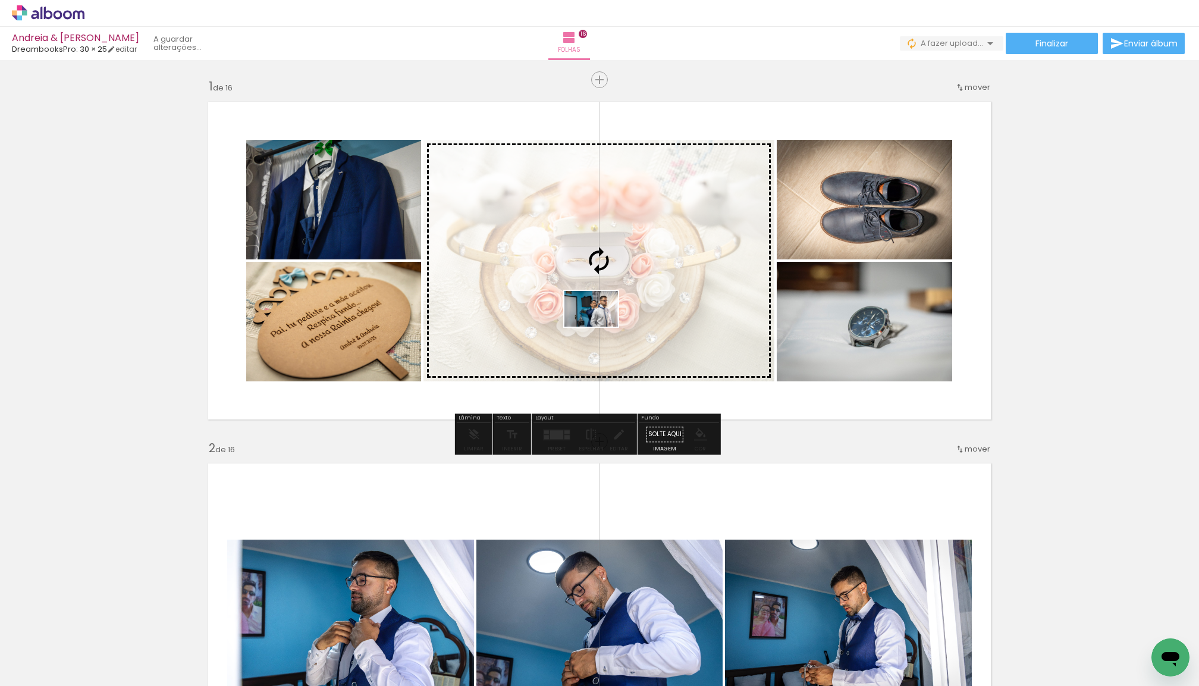
click at [600, 326] on quentale-workspace at bounding box center [599, 343] width 1199 height 686
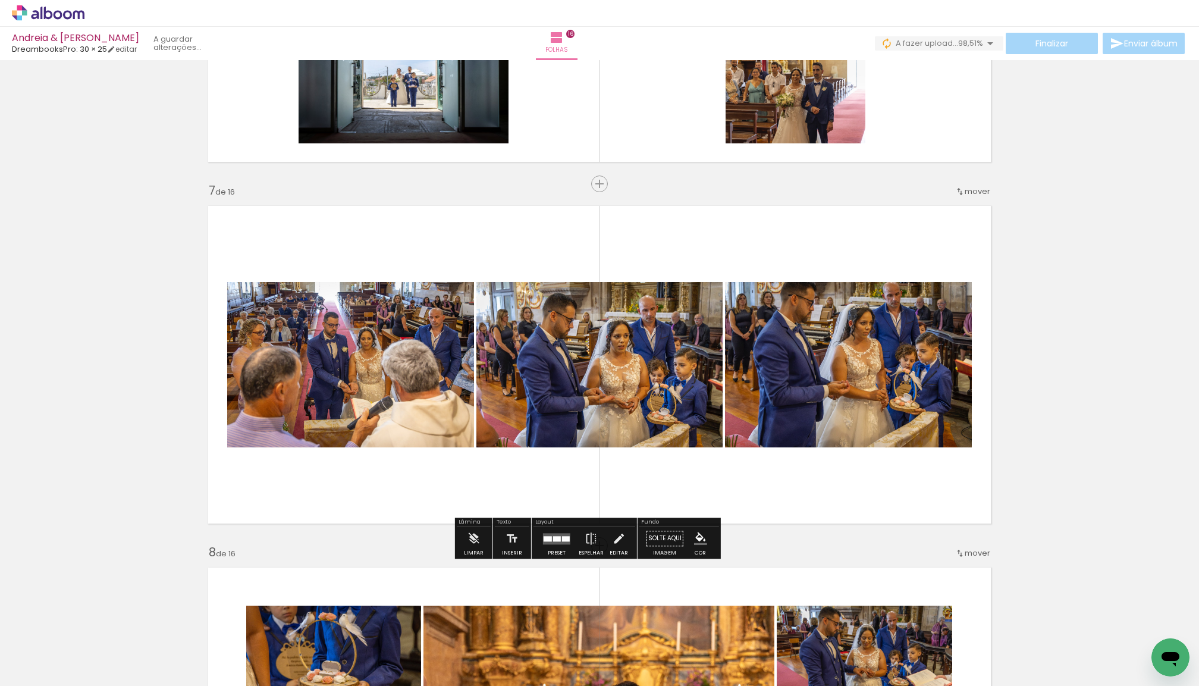
scroll to position [2092, 0]
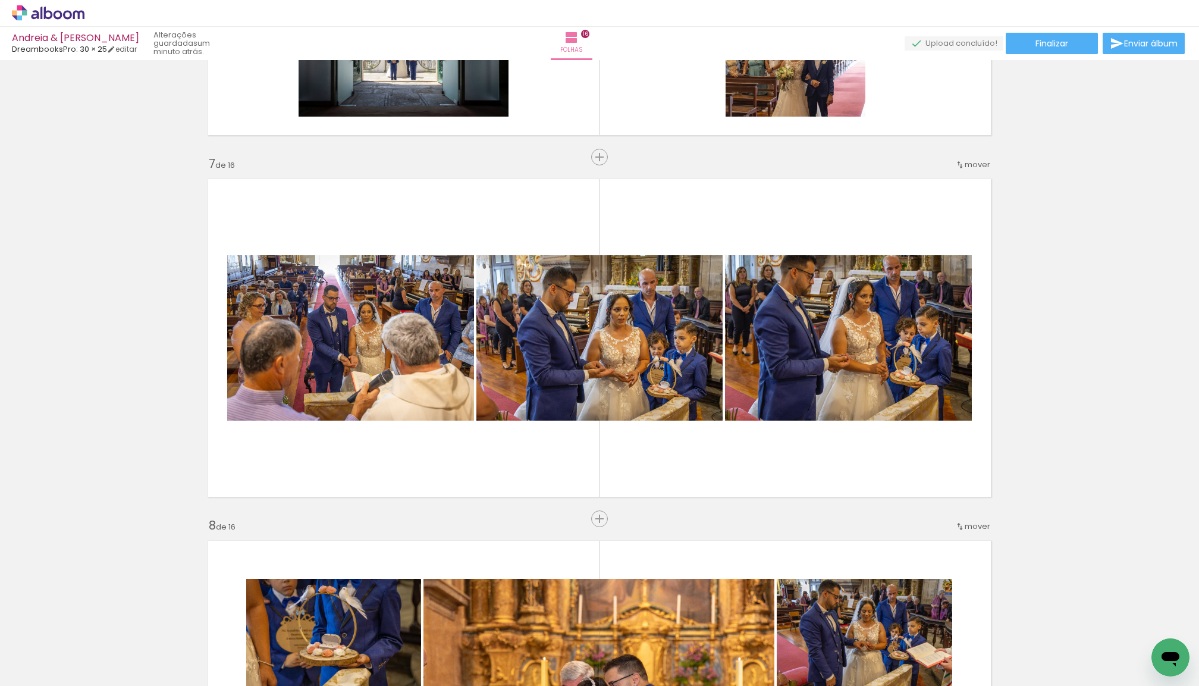
click at [40, 673] on span "Adicionar Fotos" at bounding box center [42, 679] width 36 height 13
click at [0, 0] on input "file" at bounding box center [0, 0] width 0 height 0
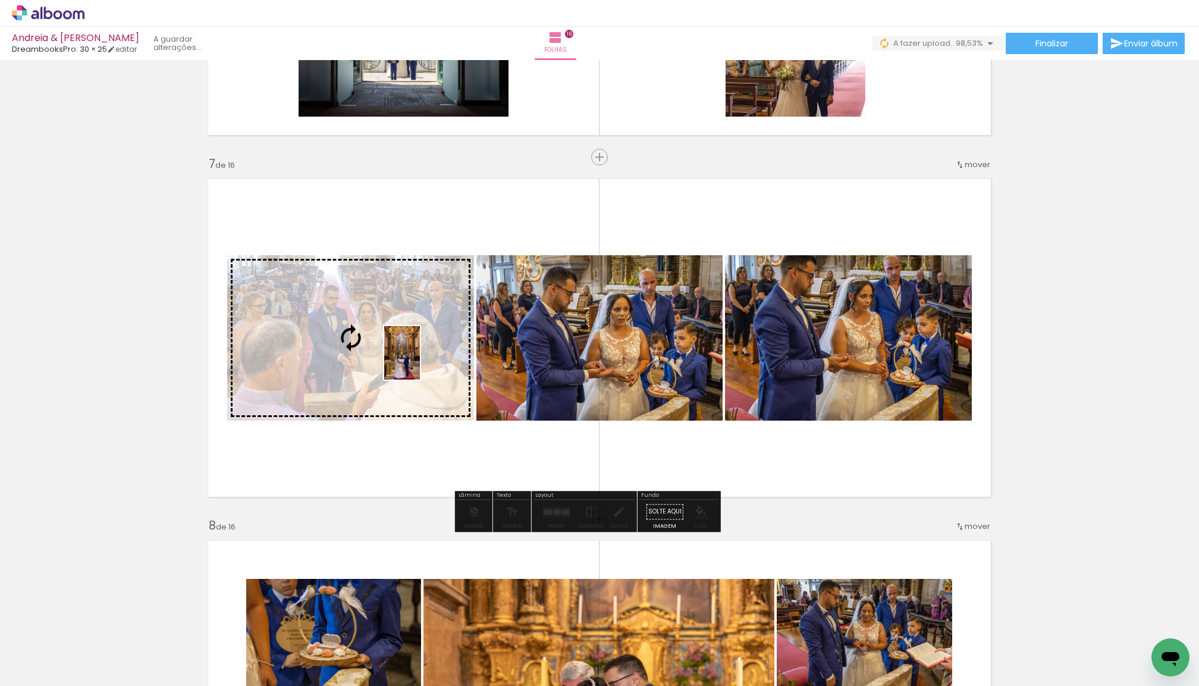
drag, startPoint x: 457, startPoint y: 656, endPoint x: 420, endPoint y: 362, distance: 297.3
click at [420, 362] on quentale-workspace at bounding box center [599, 343] width 1199 height 686
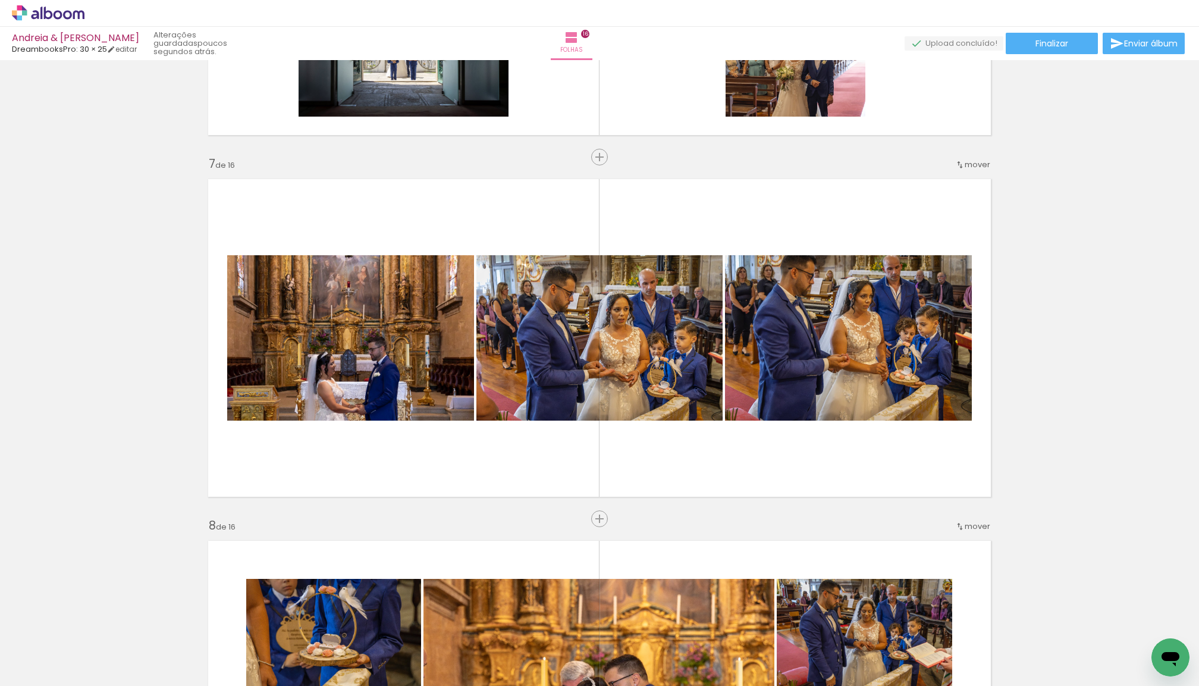
click at [32, 676] on span "Adicionar Fotos" at bounding box center [42, 679] width 36 height 13
click at [0, 0] on input "file" at bounding box center [0, 0] width 0 height 0
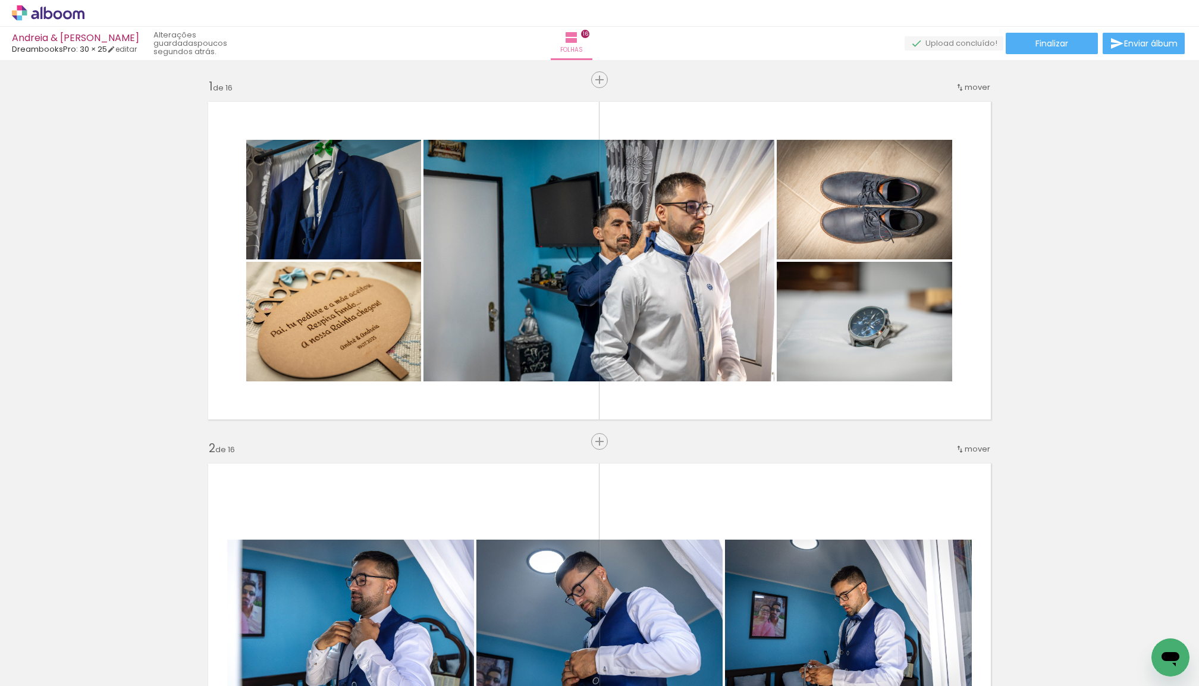
scroll to position [3639, 0]
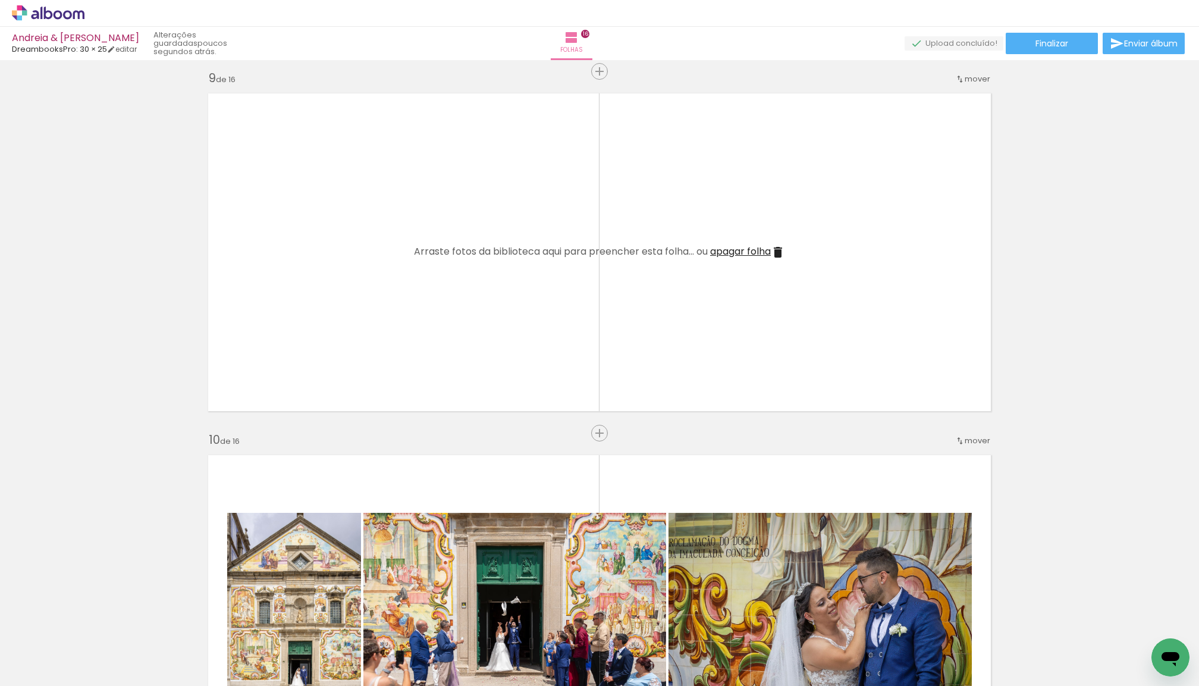
click at [49, 671] on span "Adicionar Fotos" at bounding box center [42, 669] width 36 height 13
click at [0, 0] on input "file" at bounding box center [0, 0] width 0 height 0
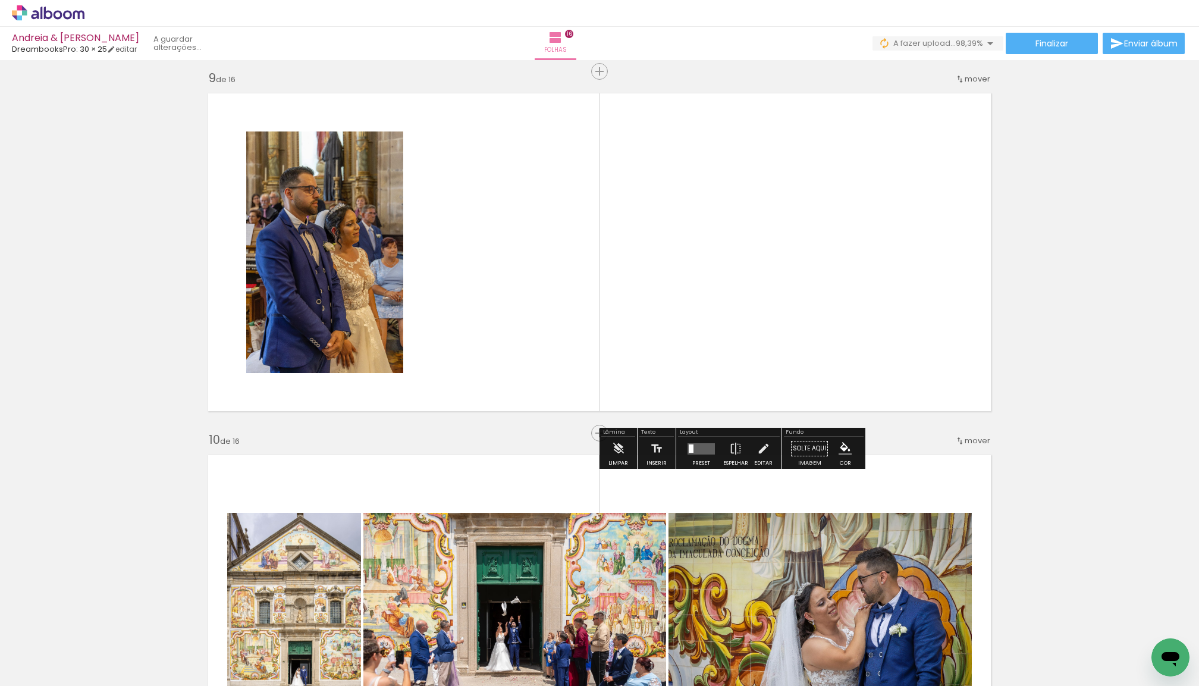
drag, startPoint x: 268, startPoint y: 633, endPoint x: 348, endPoint y: 275, distance: 367.6
click at [348, 275] on quentale-workspace at bounding box center [599, 343] width 1199 height 686
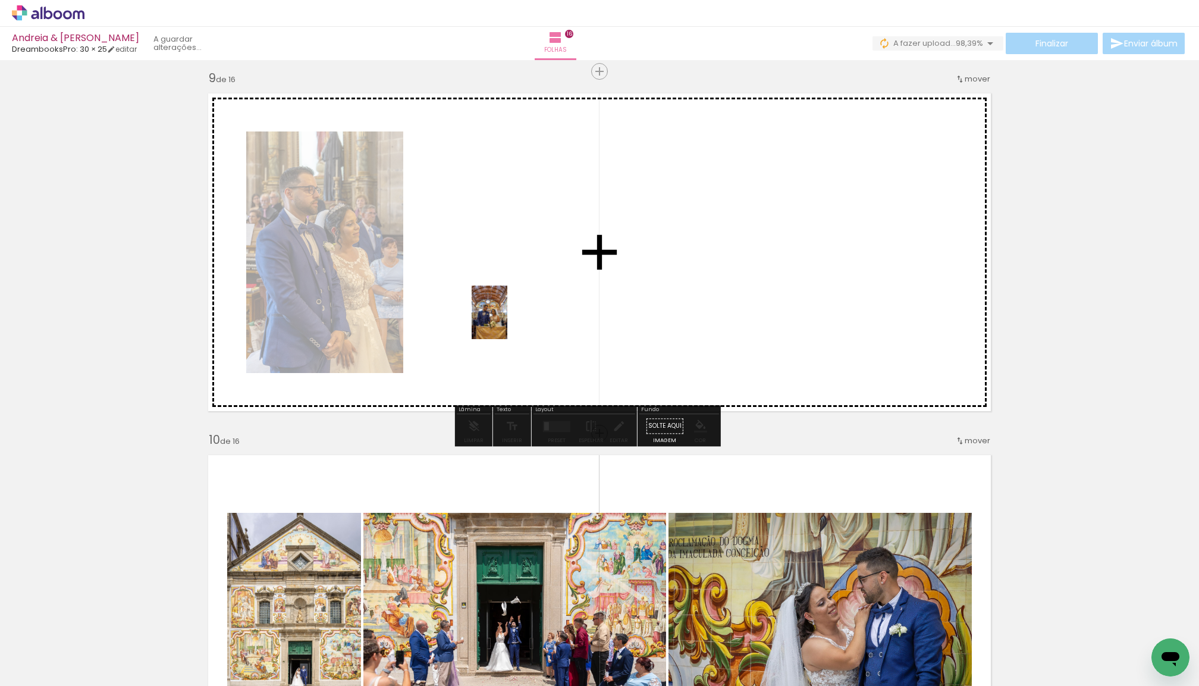
click at [507, 322] on quentale-workspace at bounding box center [599, 343] width 1199 height 686
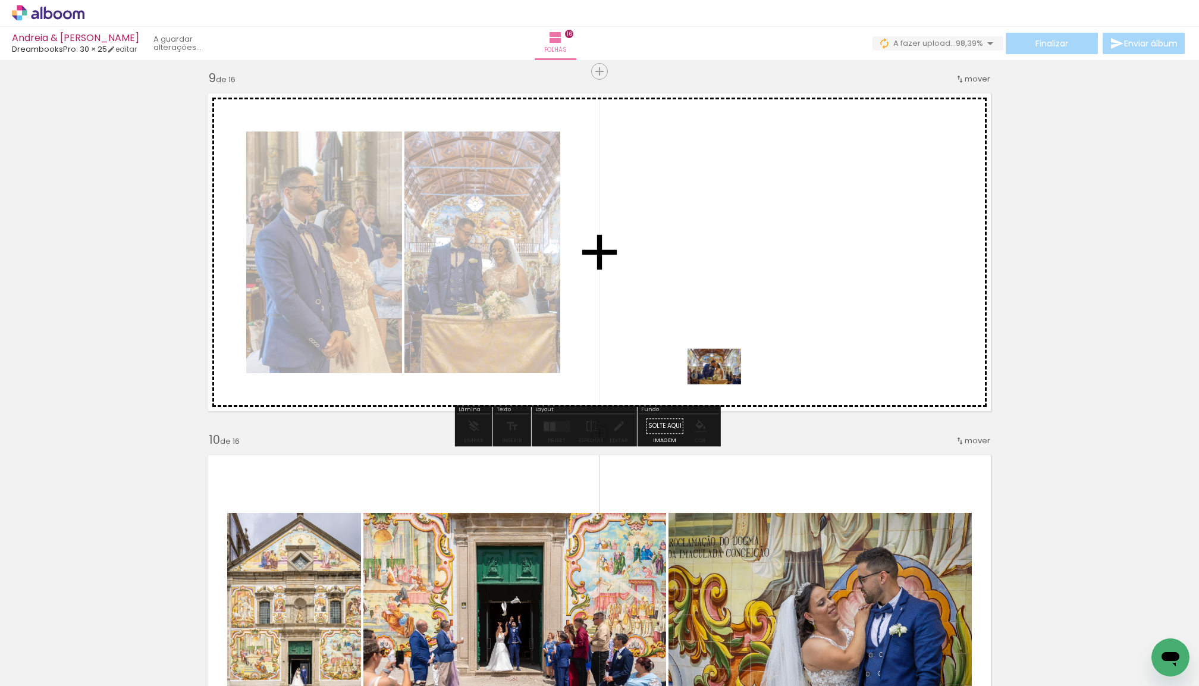
drag, startPoint x: 162, startPoint y: 637, endPoint x: 723, endPoint y: 384, distance: 615.9
click at [723, 384] on quentale-workspace at bounding box center [599, 343] width 1199 height 686
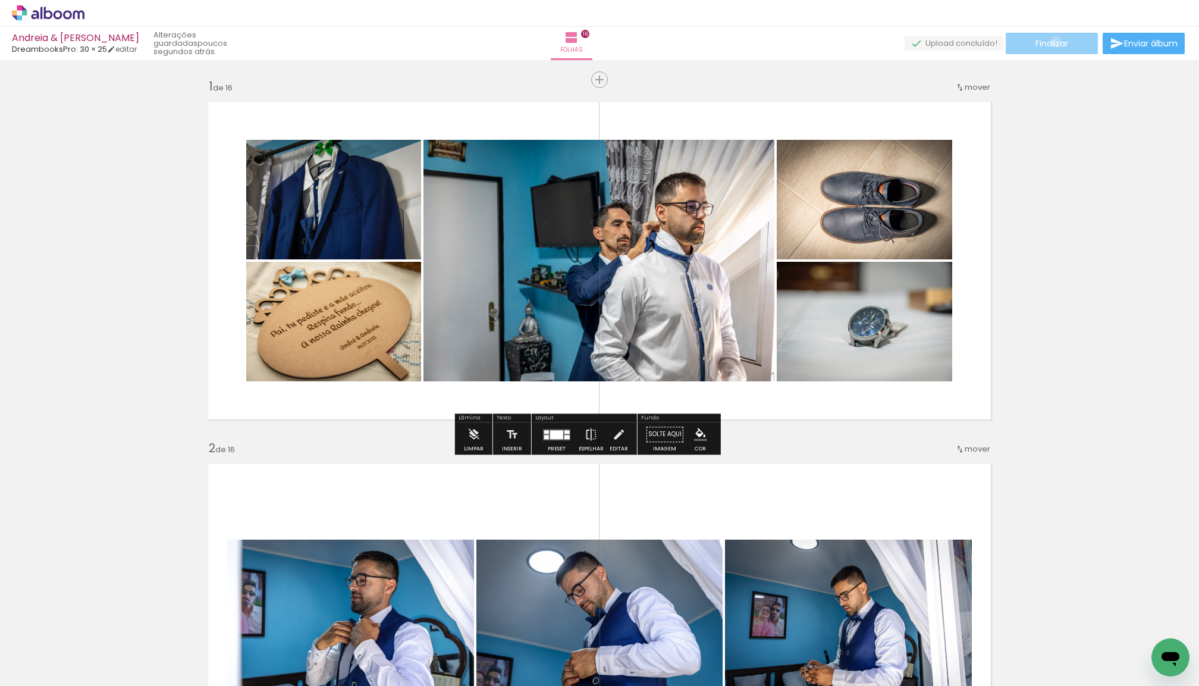
click at [1051, 42] on span "Finalizar" at bounding box center [1051, 43] width 33 height 8
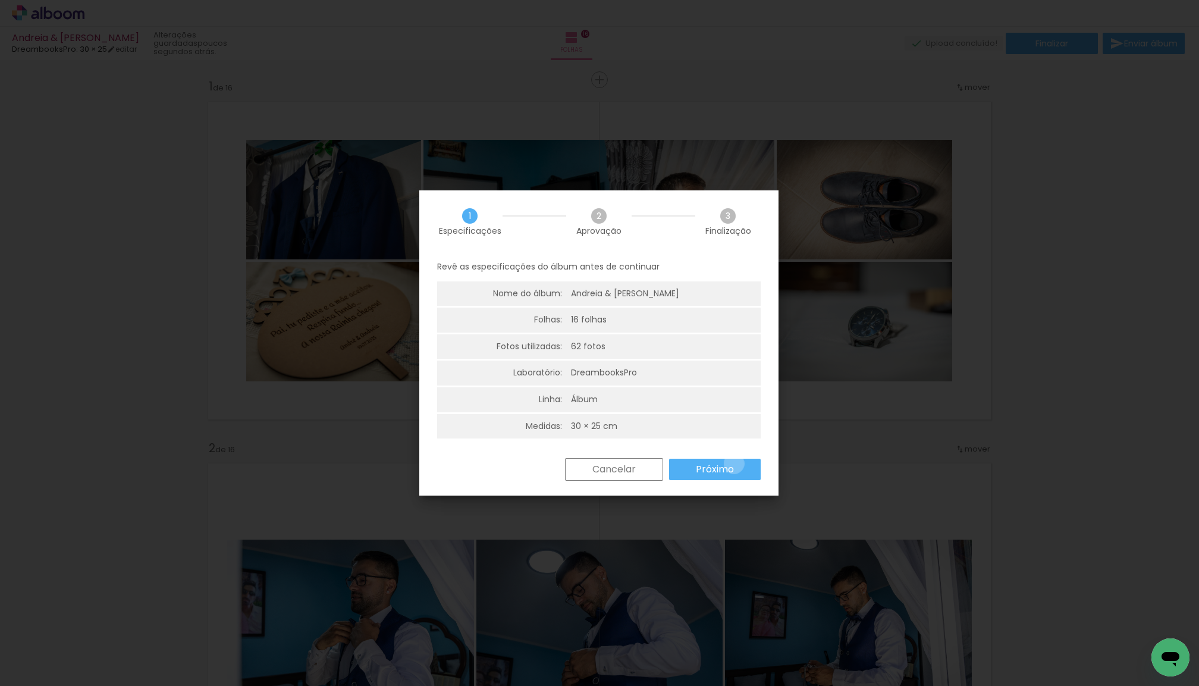
click at [735, 460] on paper-button "Próximo" at bounding box center [715, 468] width 92 height 21
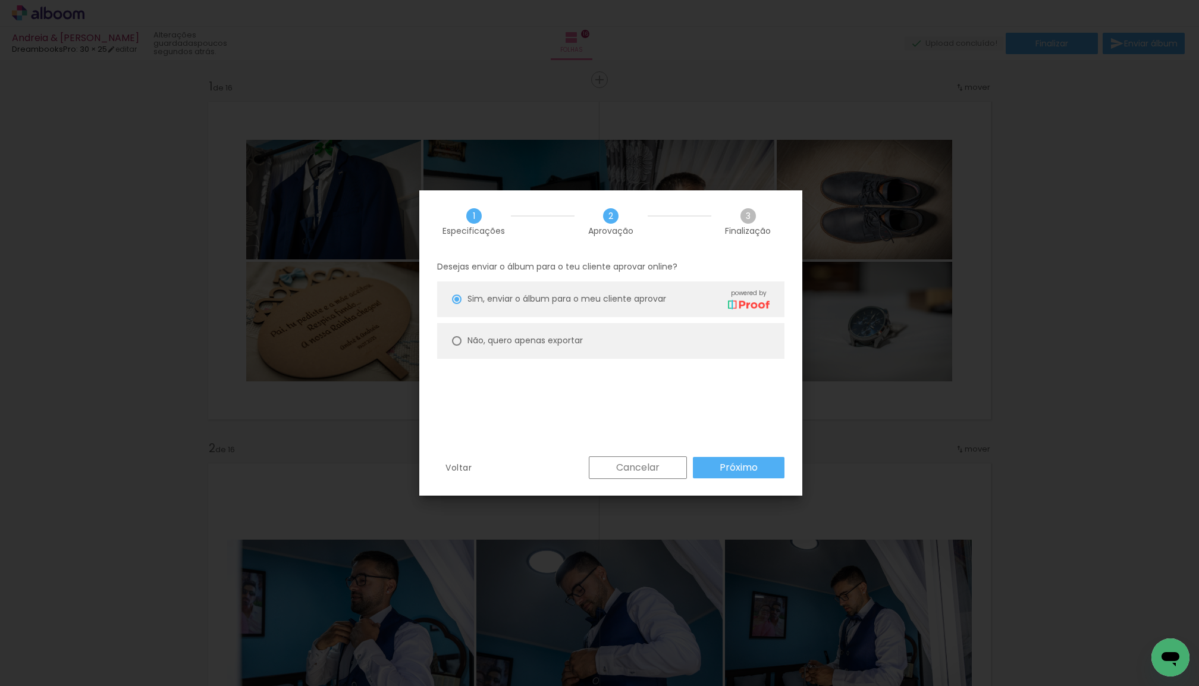
click at [0, 0] on slot "Não, quero apenas exportar" at bounding box center [0, 0] width 0 height 0
type paper-radio-button "on"
click at [0, 0] on slot "Próximo" at bounding box center [0, 0] width 0 height 0
type input "Alta, 300 DPI"
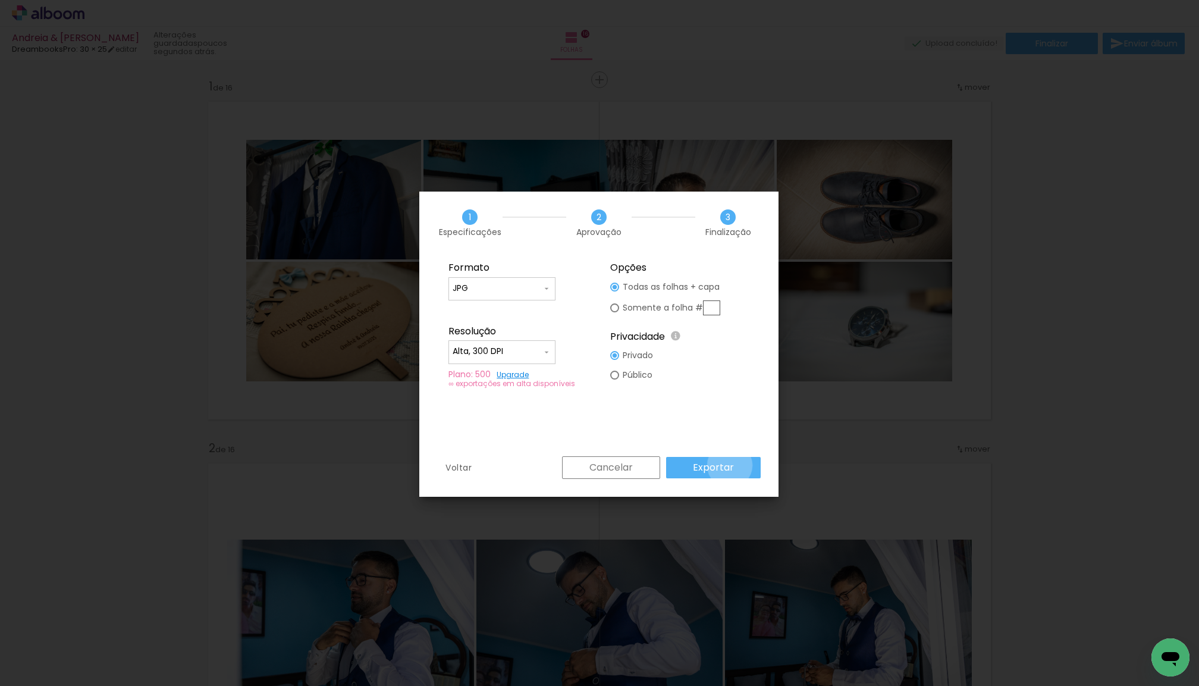
click at [0, 0] on slot "Exportar" at bounding box center [0, 0] width 0 height 0
